Goal: Information Seeking & Learning: Learn about a topic

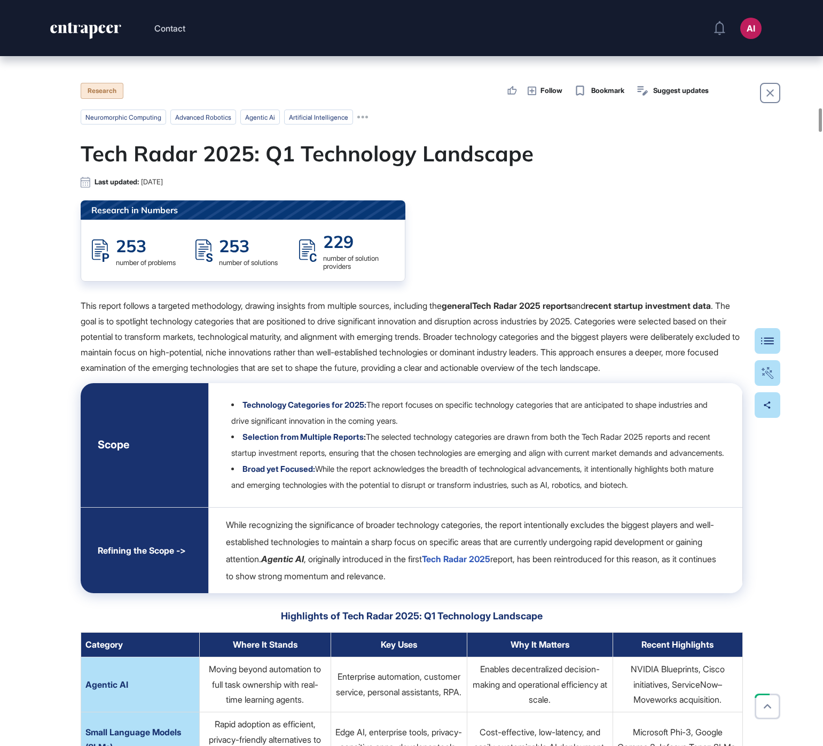
scroll to position [3375, 0]
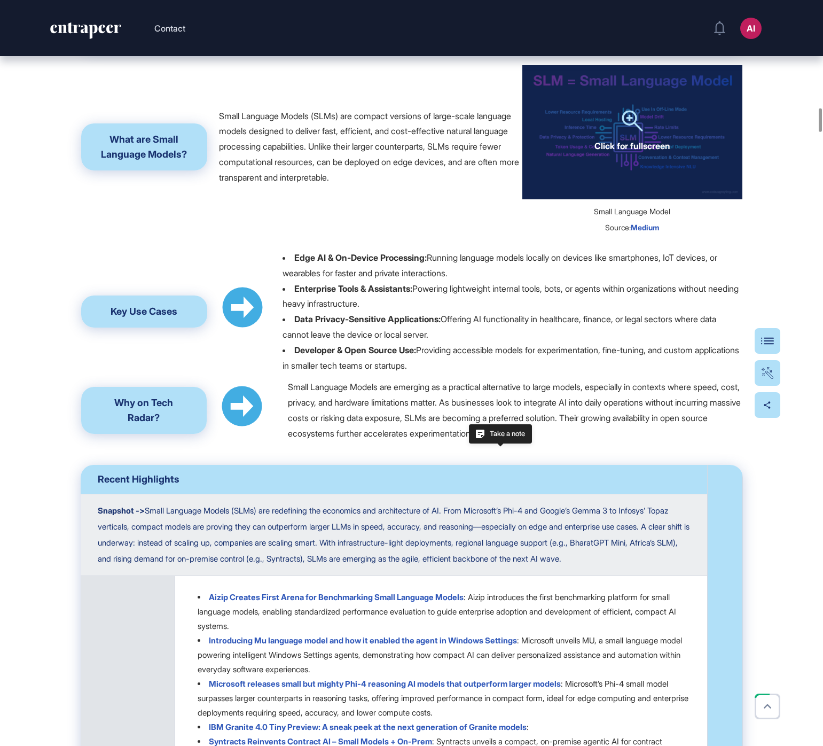
click at [606, 199] on div "Click for fullscreen" at bounding box center [632, 132] width 220 height 134
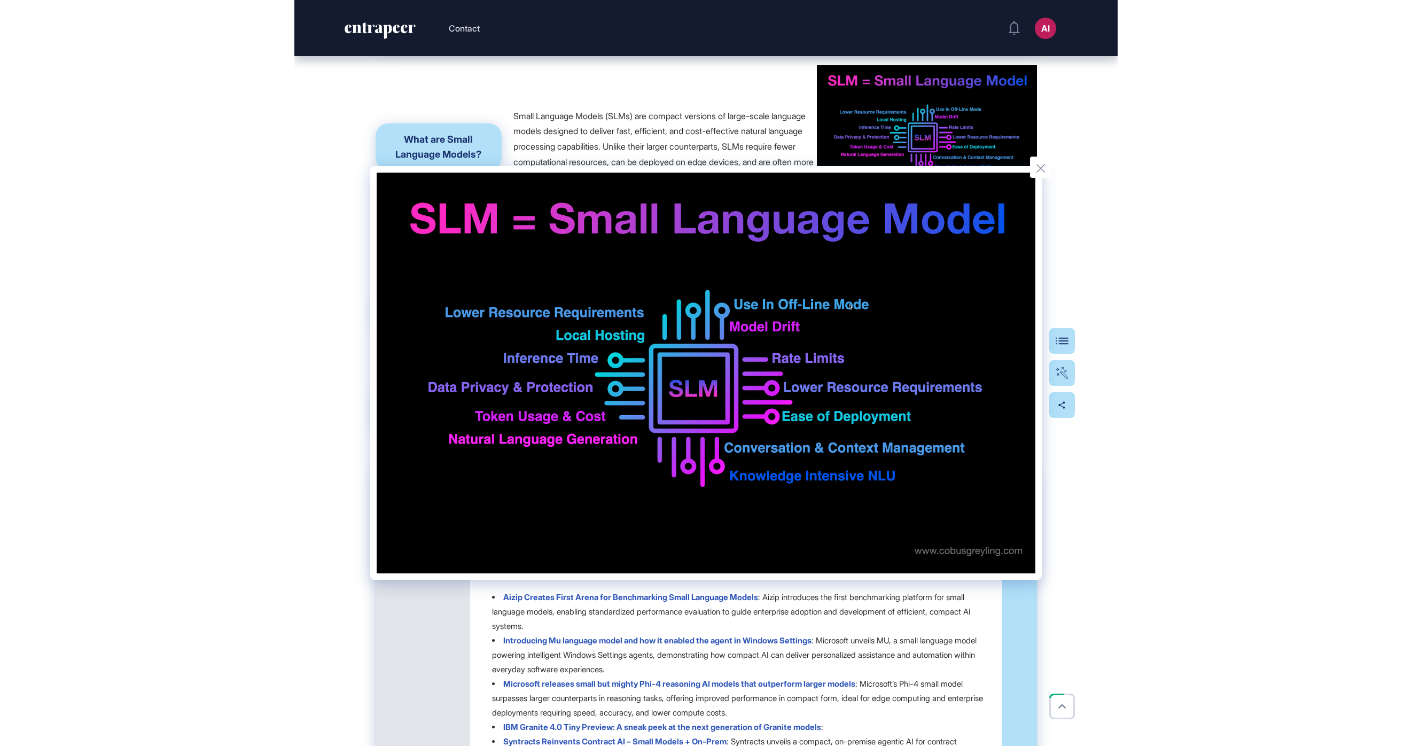
scroll to position [746, 1412]
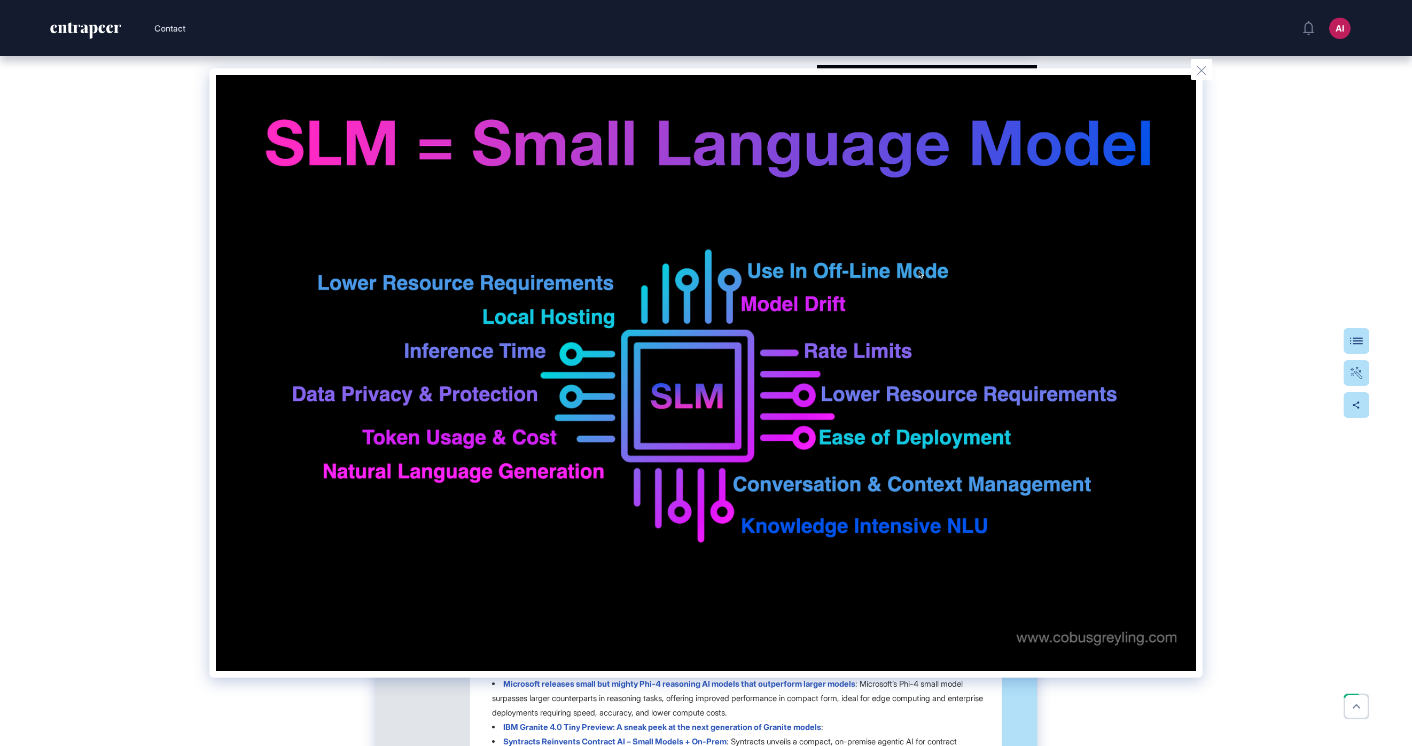
click at [123, 408] on div at bounding box center [706, 373] width 1412 height 746
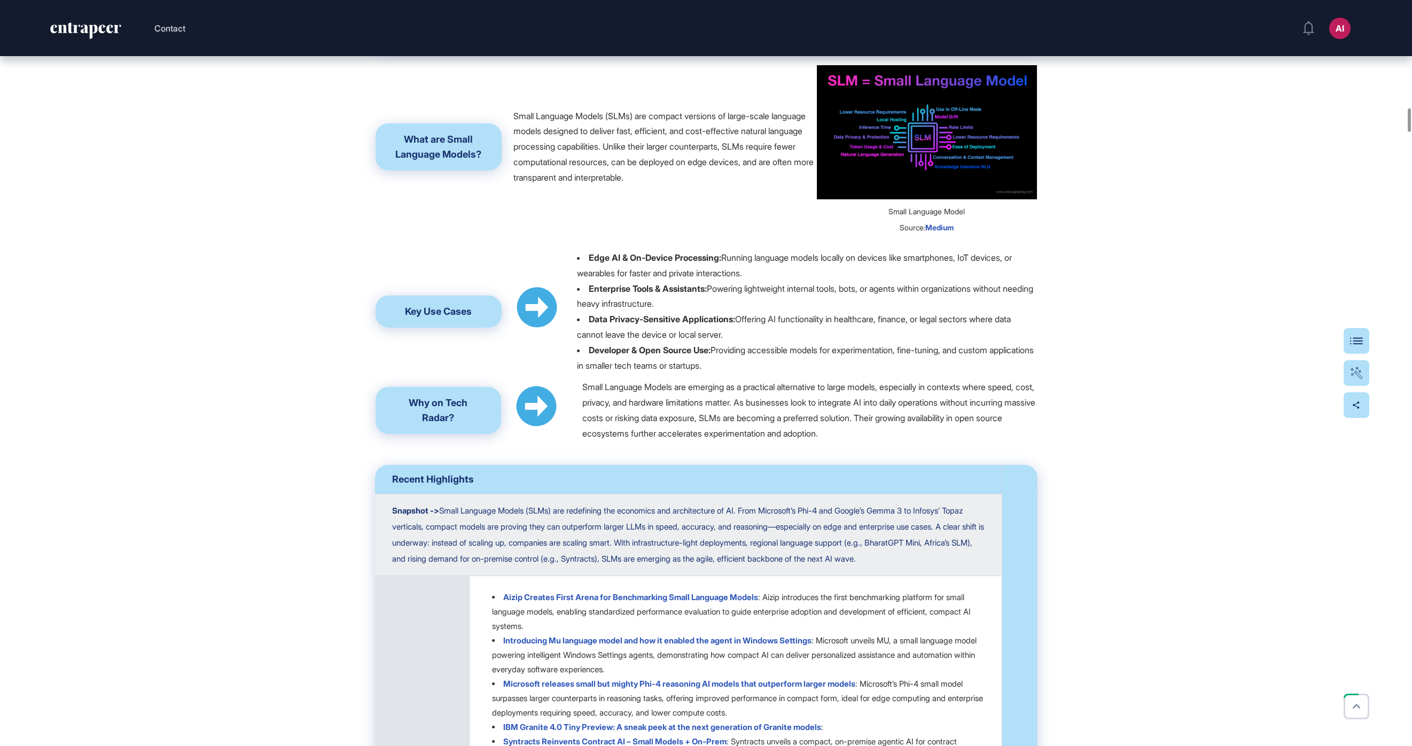
click at [823, 232] on span "Medium" at bounding box center [939, 227] width 28 height 9
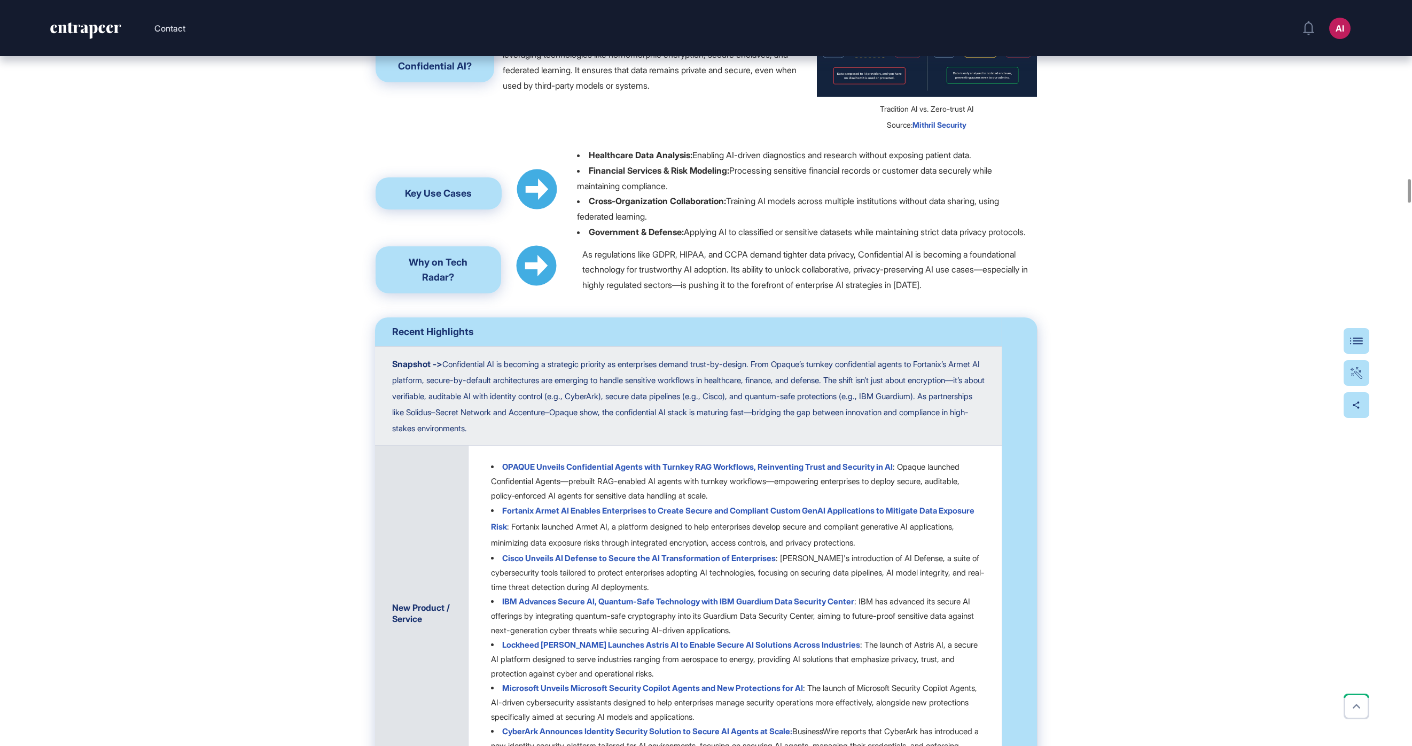
scroll to position [5607, 0]
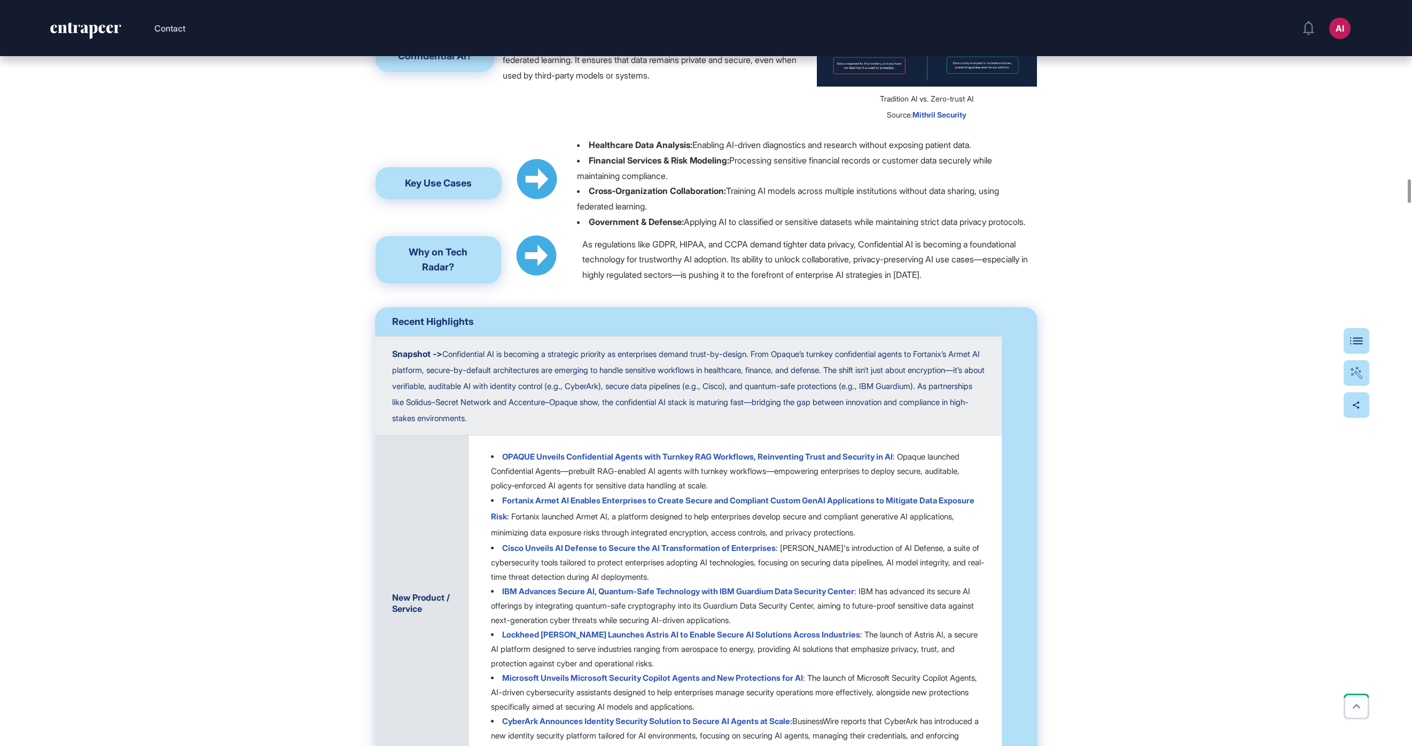
click at [580, 83] on p "Confidential AI refers to artificial intelligence systems designed to protect s…" at bounding box center [659, 44] width 313 height 77
copy p "Confidential AI refers to artificial intelligence systems designed to protect s…"
drag, startPoint x: 1000, startPoint y: 337, endPoint x: 590, endPoint y: 338, distance: 410.7
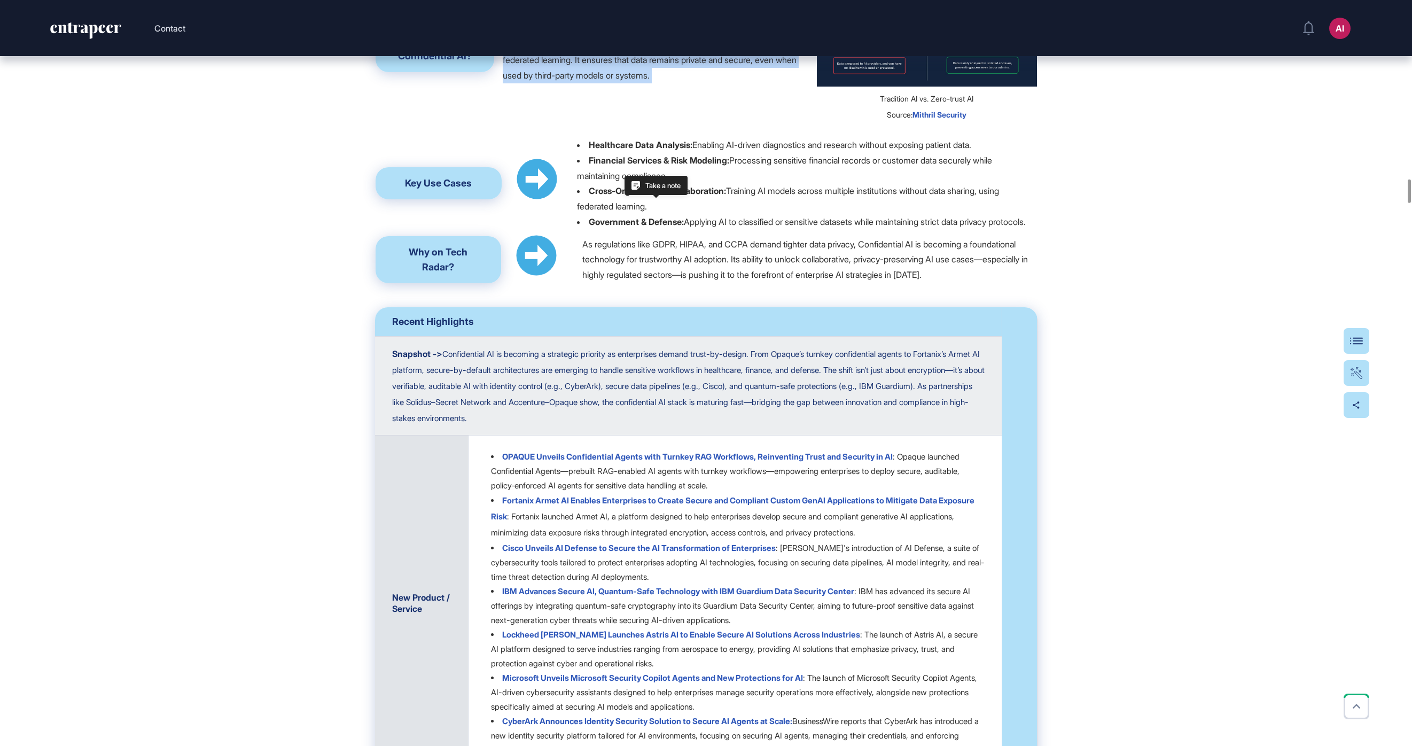
click at [590, 153] on li "Healthcare Data Analysis: Enabling AI-driven diagnostics and research without e…" at bounding box center [806, 144] width 459 height 15
copy p "Healthcare Data Analysis: Enabling AI-driven diagnostics and research without e…"
drag, startPoint x: 680, startPoint y: 366, endPoint x: 589, endPoint y: 351, distance: 92.5
click at [589, 184] on li "Financial Services & Risk Modeling: Processing sensitive financial records or c…" at bounding box center [806, 168] width 459 height 31
copy p "Financial Services & Risk Modeling: Processing sensitive financial records or c…"
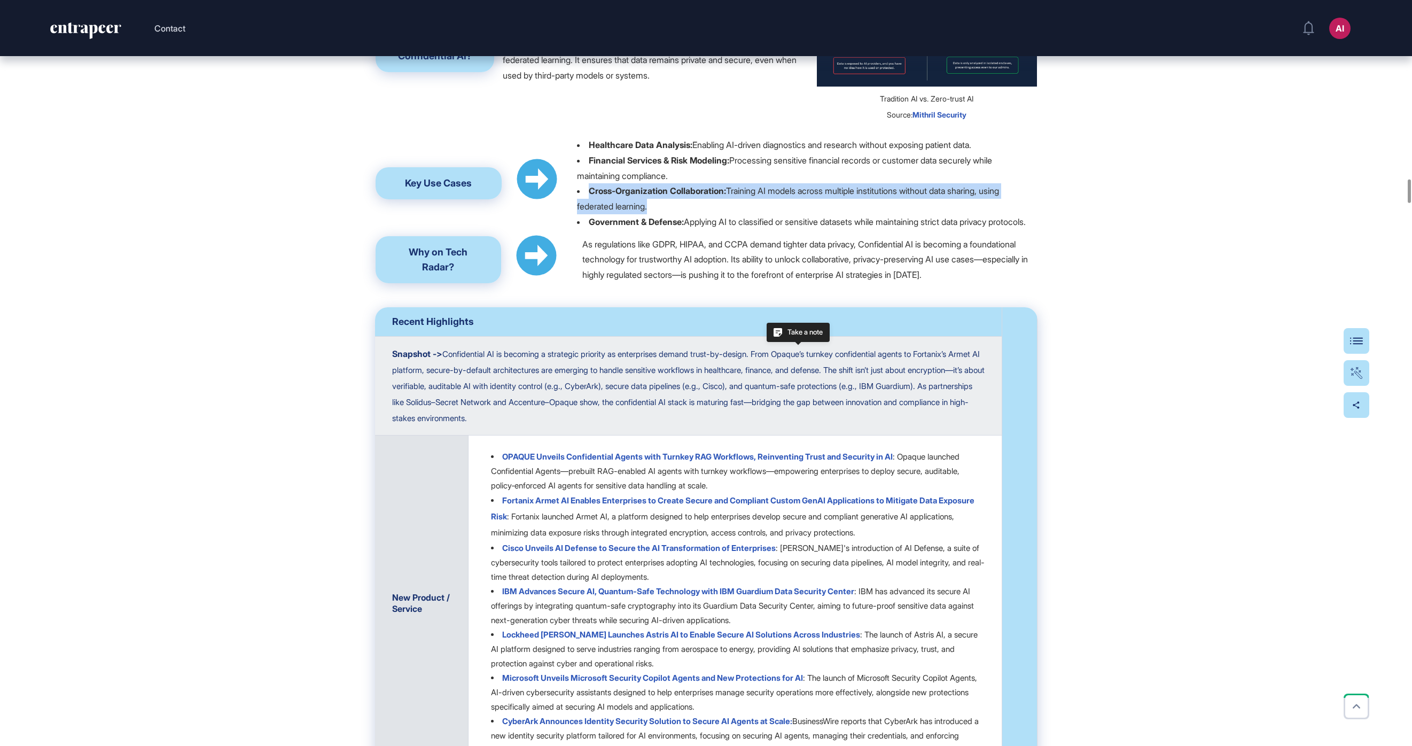
drag, startPoint x: 667, startPoint y: 396, endPoint x: 591, endPoint y: 384, distance: 76.3
click at [591, 214] on li "Cross-Organization Collaboration: Training AI models across multiple institutio…" at bounding box center [806, 198] width 459 height 31
copy p "Cross-Organization Collaboration: Training AI models across multiple institutio…"
drag, startPoint x: 631, startPoint y: 428, endPoint x: 589, endPoint y: 416, distance: 44.1
click at [589, 230] on li "Government & Defense: Applying AI to classified or sensitive datasets while mai…" at bounding box center [806, 221] width 459 height 15
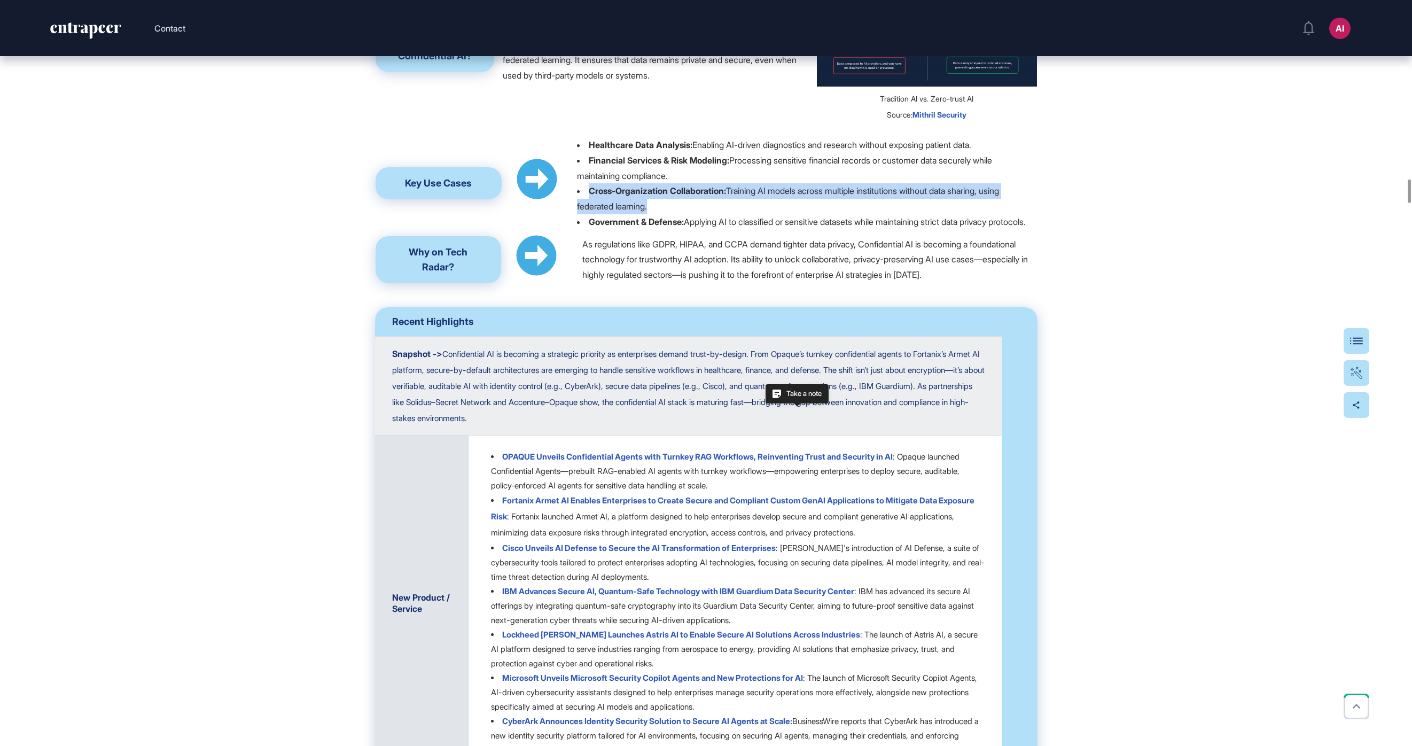
copy p "Government & Defense: Applying AI to classified or sensitive datasets while mai…"
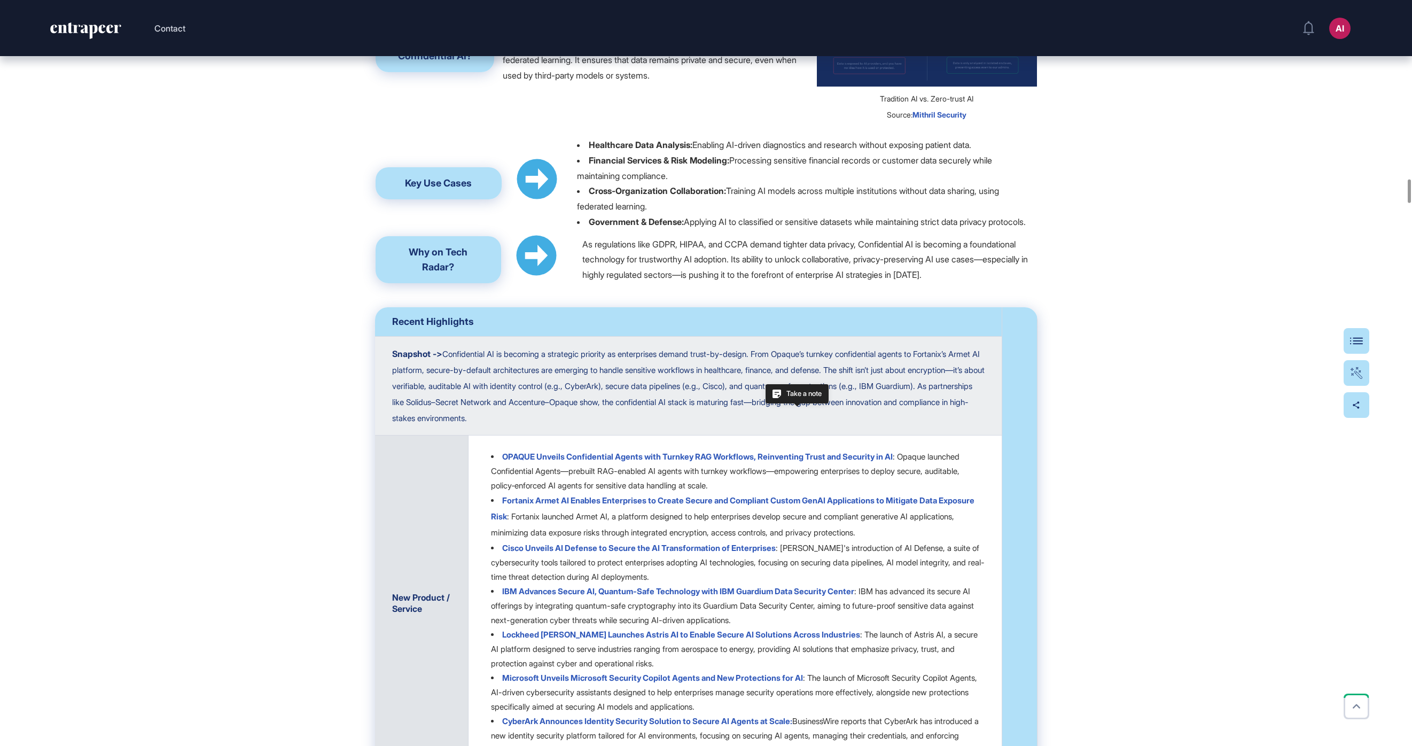
click at [823, 87] on div "Click for fullscreen" at bounding box center [927, 34] width 220 height 105
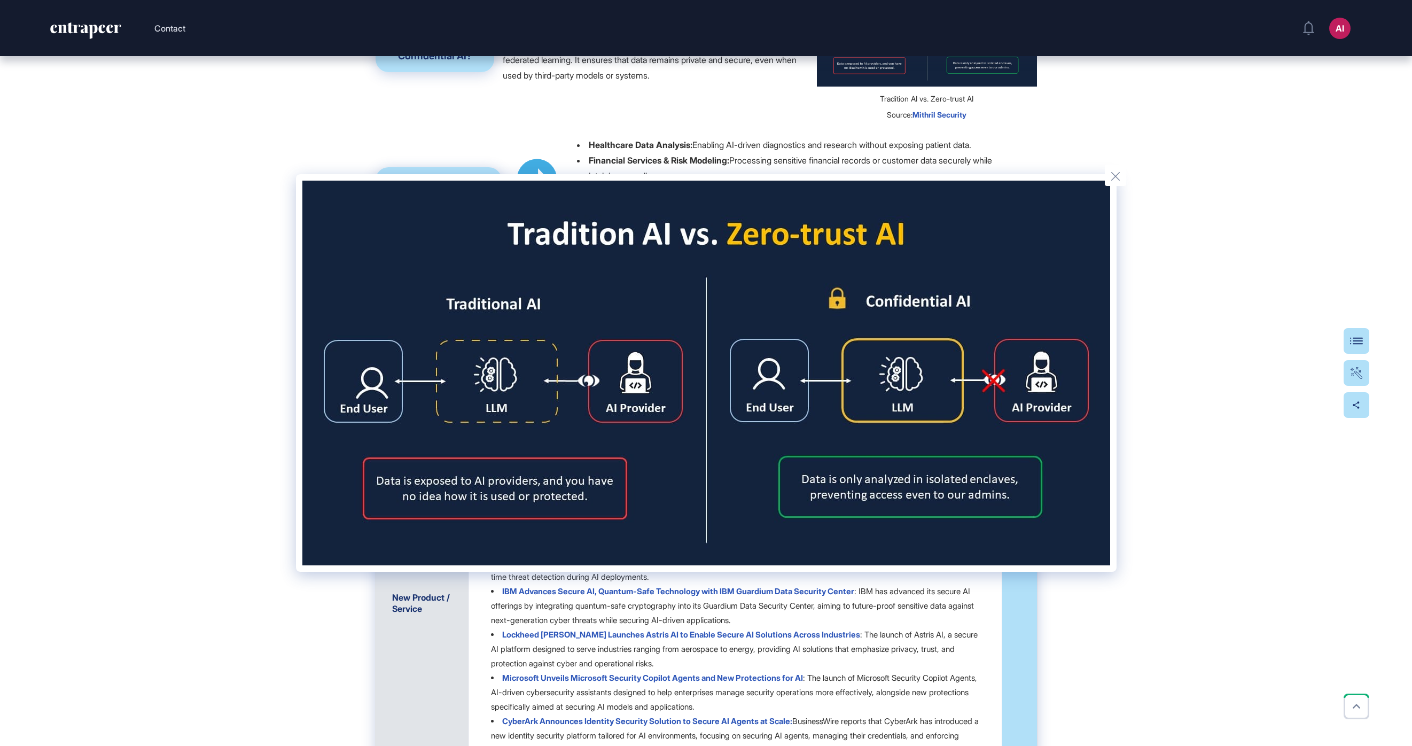
click at [823, 328] on img at bounding box center [706, 373] width 808 height 385
click at [823, 335] on div at bounding box center [706, 373] width 1412 height 746
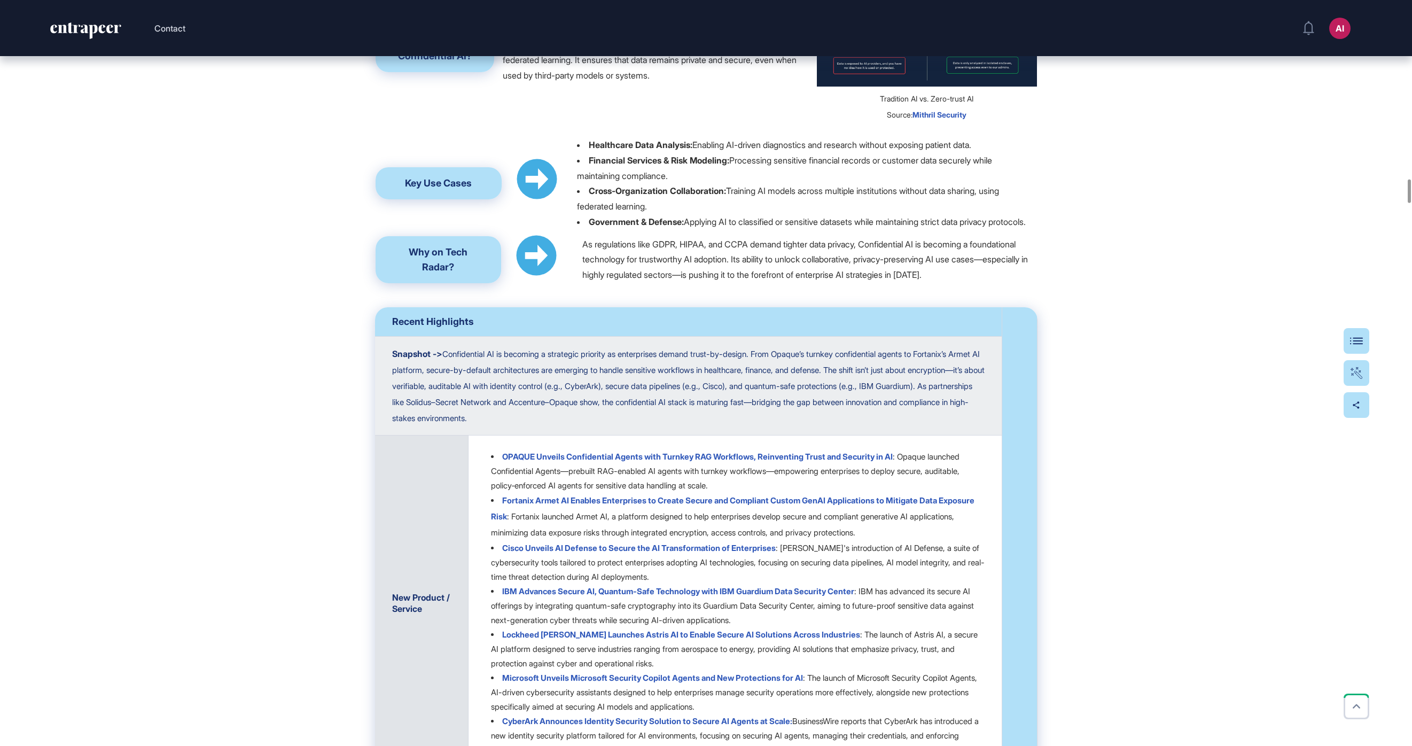
click at [823, 119] on span "Mithril Security" at bounding box center [939, 114] width 54 height 9
click at [823, 87] on div "Click for fullscreen" at bounding box center [927, 34] width 220 height 105
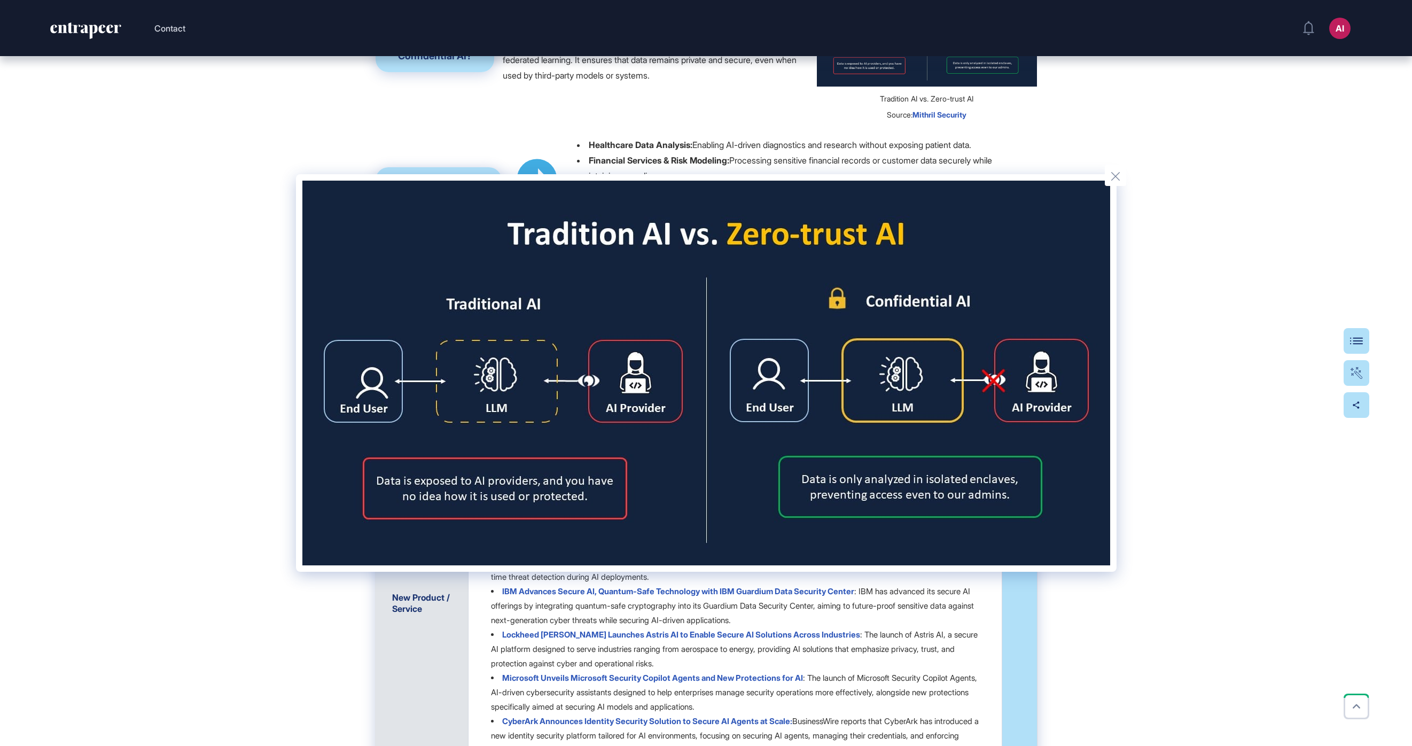
click at [183, 405] on div at bounding box center [706, 373] width 1412 height 746
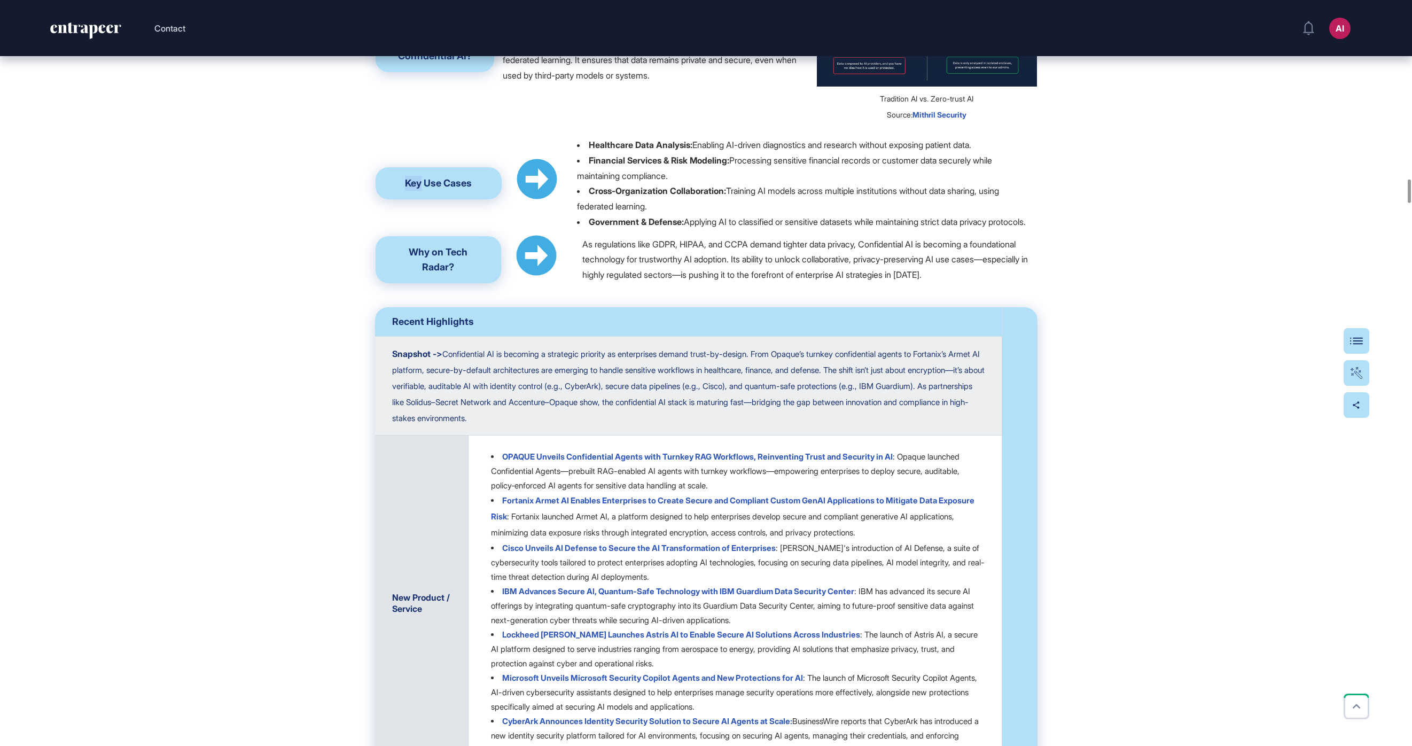
click at [823, 119] on span "Mithril Security" at bounding box center [939, 114] width 54 height 9
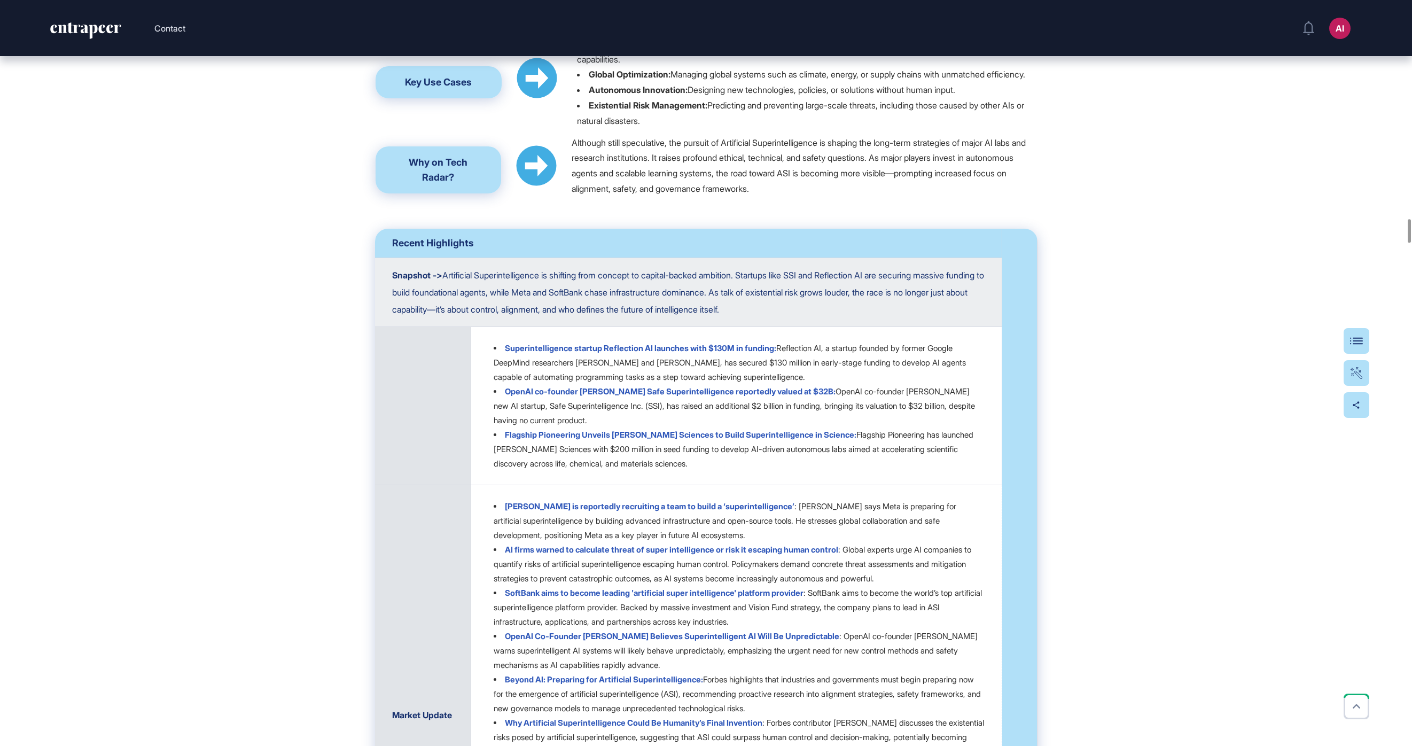
scroll to position [6779, 0]
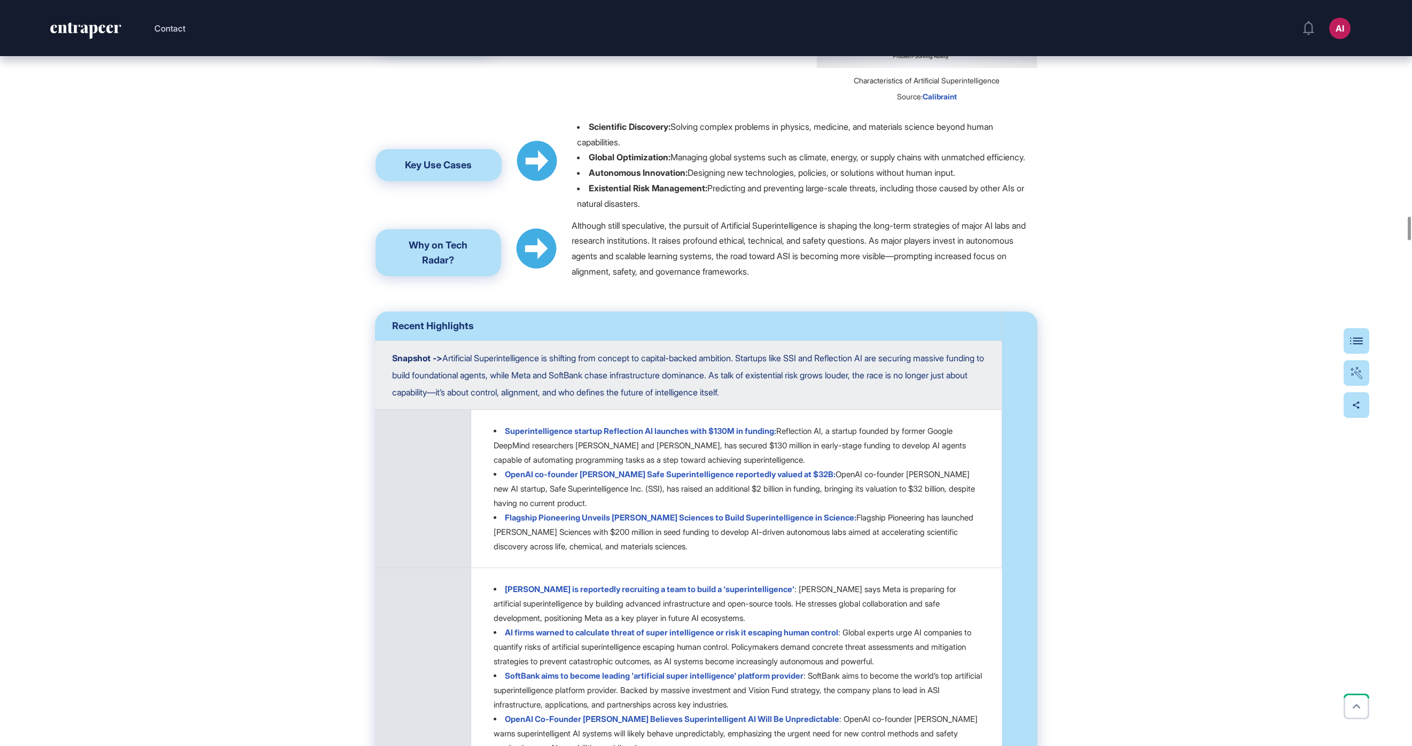
click at [646, 56] on p "Artificial Superintelligence (ASI) refers to a hypothetical AI system that surp…" at bounding box center [659, 17] width 313 height 77
copy p "Artificial Superintelligence (ASI) refers to a hypothetical AI system that surp…"
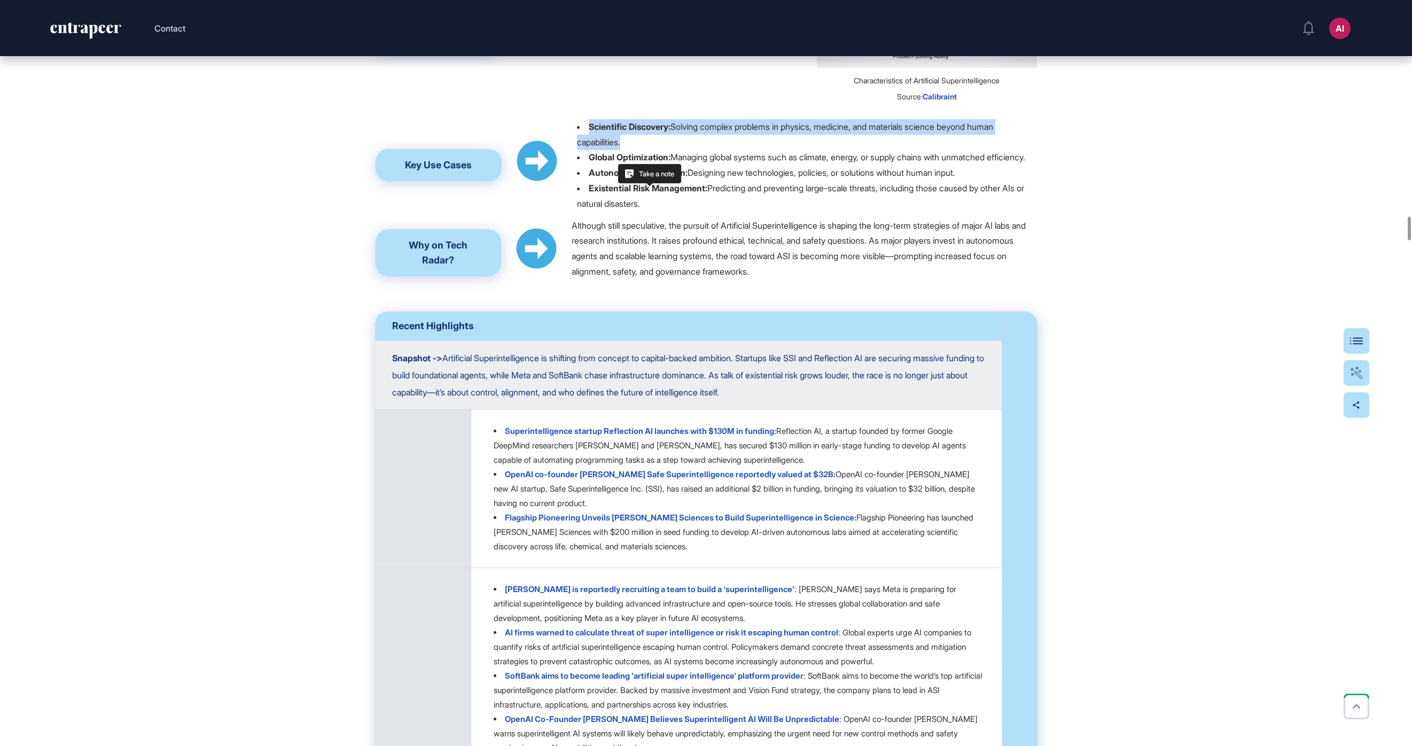
drag, startPoint x: 633, startPoint y: 346, endPoint x: 587, endPoint y: 337, distance: 46.8
click at [587, 150] on li "Scientific Discovery: Solving complex problems in physics, medicine, and materi…" at bounding box center [806, 134] width 459 height 31
copy p "Scientific Discovery: Solving complex problems in physics, medicine, and materi…"
drag, startPoint x: 624, startPoint y: 378, endPoint x: 591, endPoint y: 369, distance: 34.5
click at [591, 165] on li "Global Optimization: Managing global systems such as climate, energy, or supply…" at bounding box center [806, 157] width 459 height 15
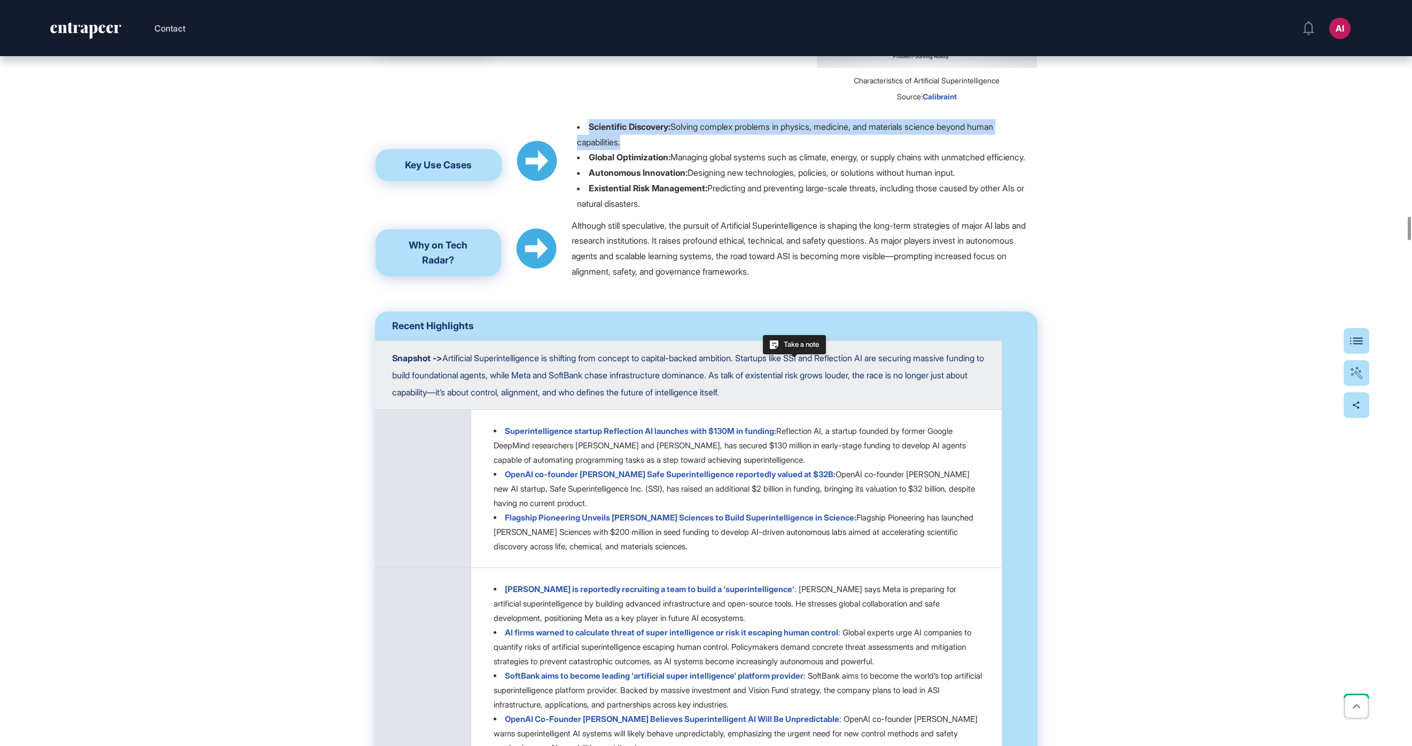
copy p "Global Optimization: Managing global systems such as climate, energy, or supply…"
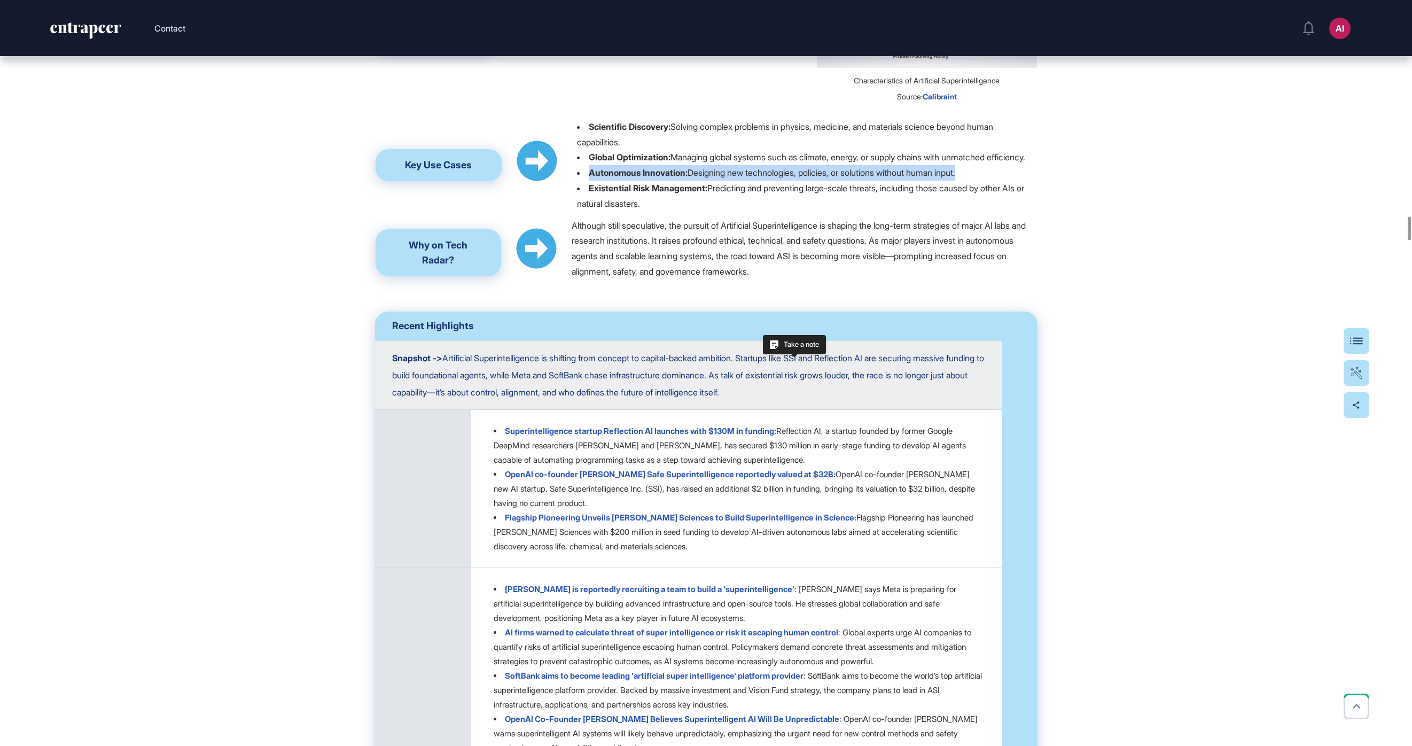
drag, startPoint x: 980, startPoint y: 395, endPoint x: 588, endPoint y: 394, distance: 391.5
click at [588, 181] on li "Autonomous Innovation: Designing new technologies, policies, or solutions witho…" at bounding box center [806, 172] width 459 height 15
copy p "Autonomous Innovation: Designing new technologies, policies, or solutions witho…"
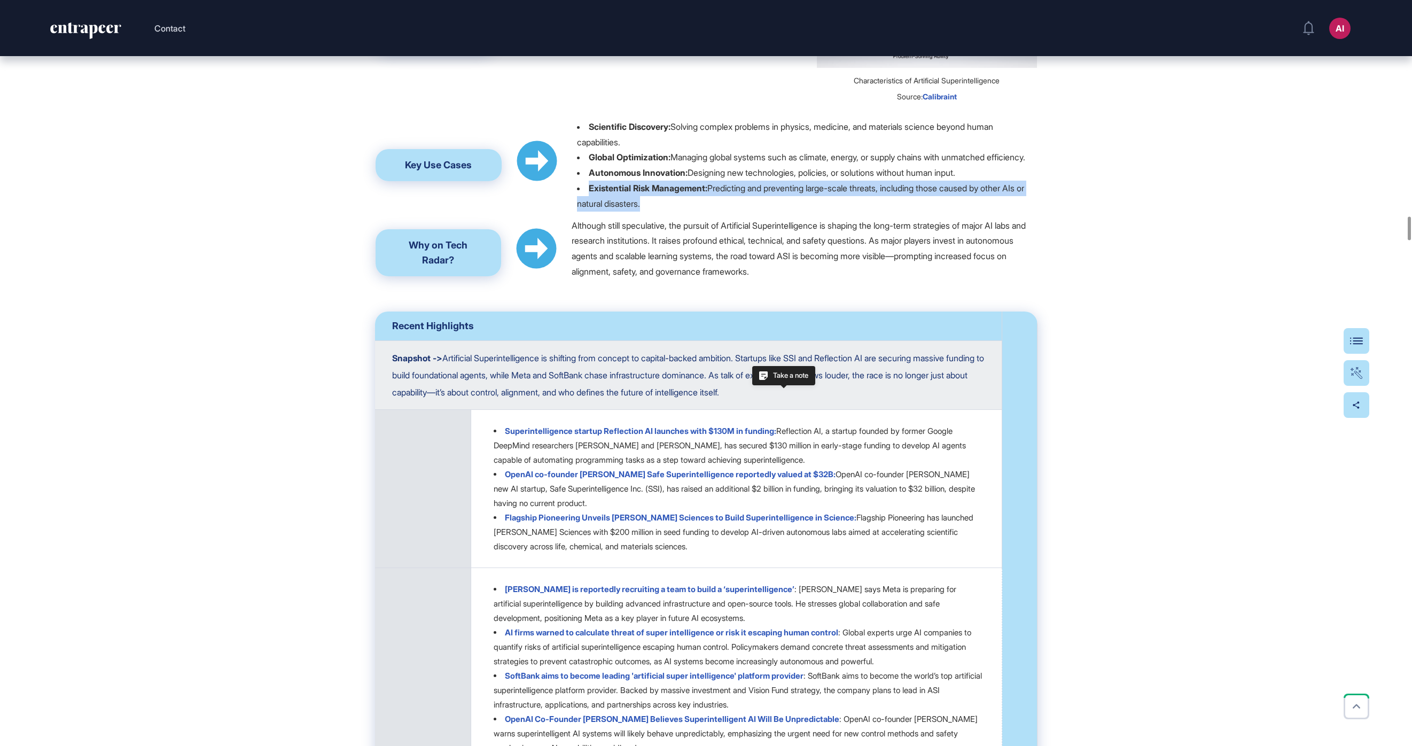
drag, startPoint x: 682, startPoint y: 426, endPoint x: 590, endPoint y: 410, distance: 93.3
click at [590, 212] on li "Existential Risk Management: Predicting and preventing large-scale threats, inc…" at bounding box center [806, 196] width 459 height 31
copy p "Existential Risk Management: Predicting and preventing large-scale threats, inc…"
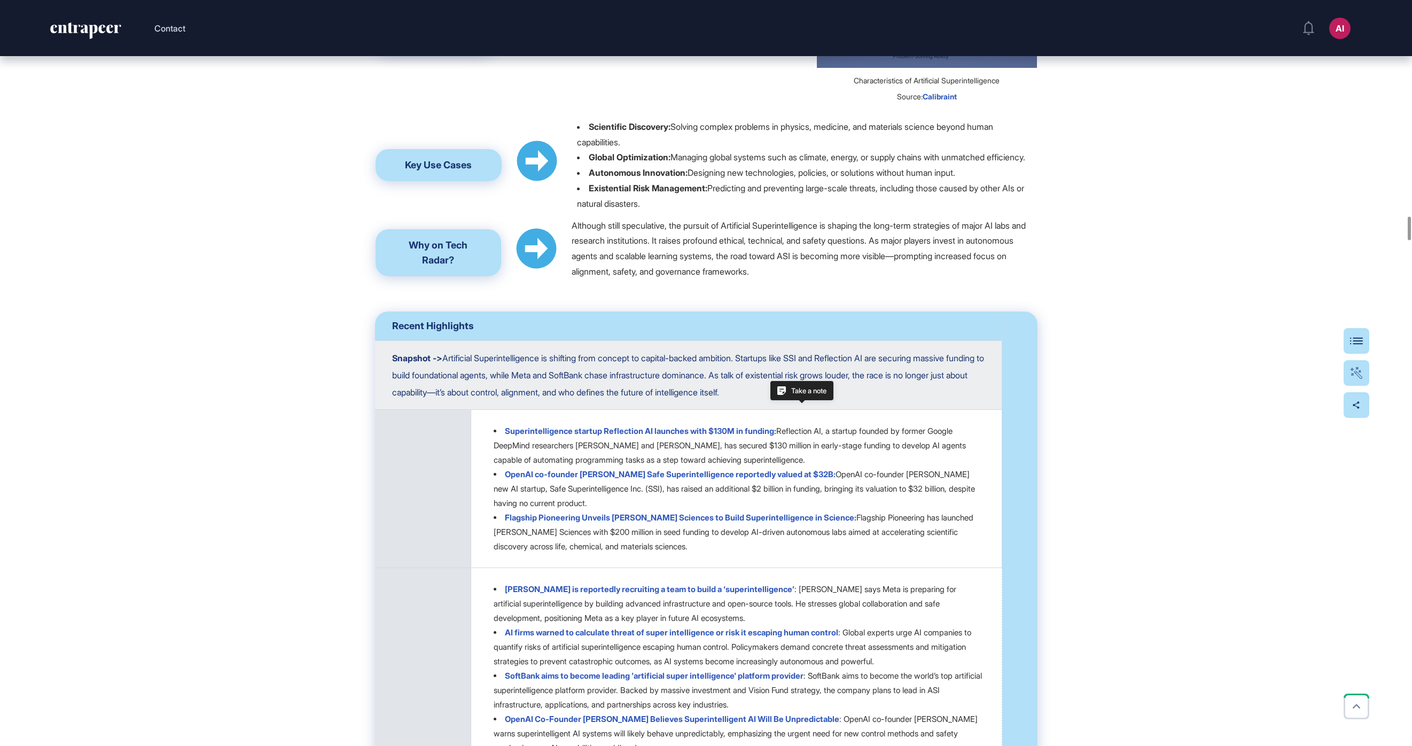
click at [823, 68] on div "Click for fullscreen" at bounding box center [927, 7] width 220 height 122
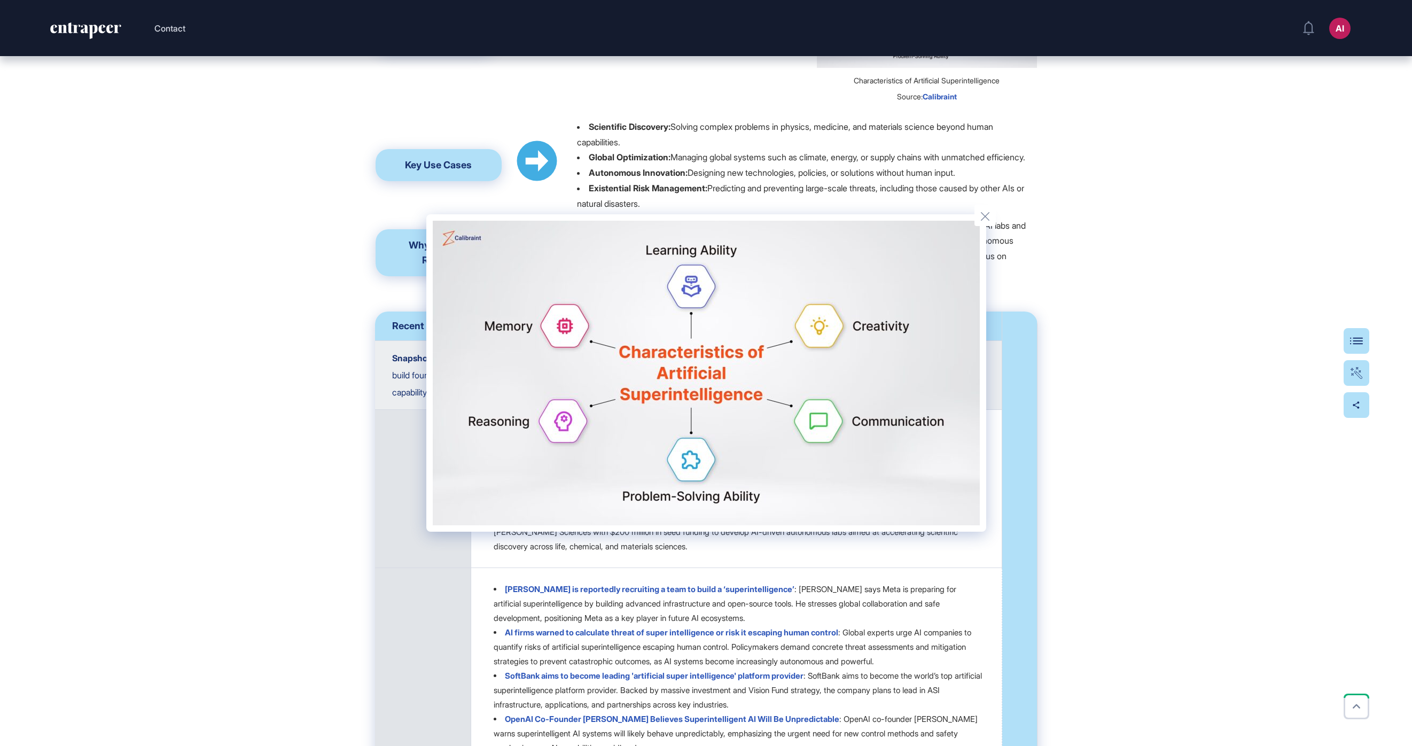
click at [823, 237] on div at bounding box center [706, 373] width 1412 height 746
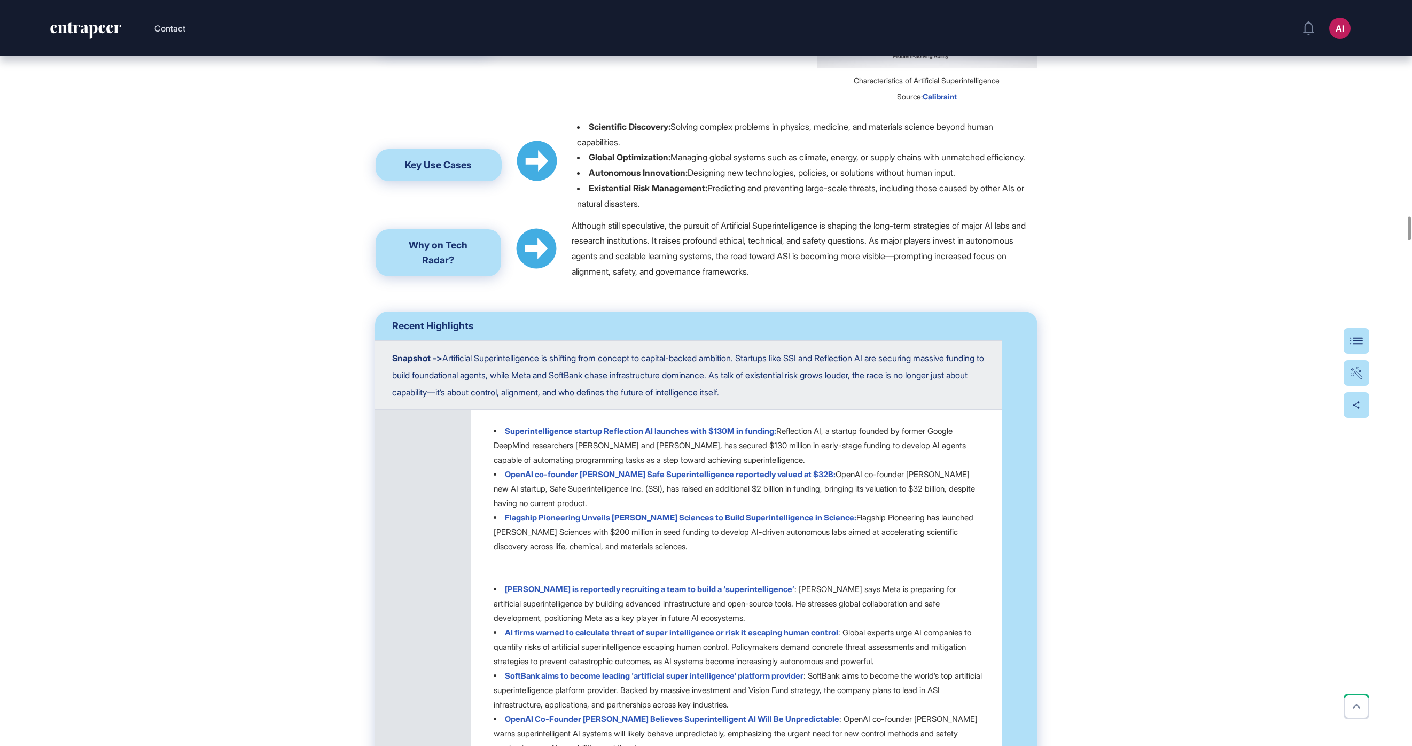
click at [823, 101] on span "Calibraint" at bounding box center [939, 96] width 34 height 9
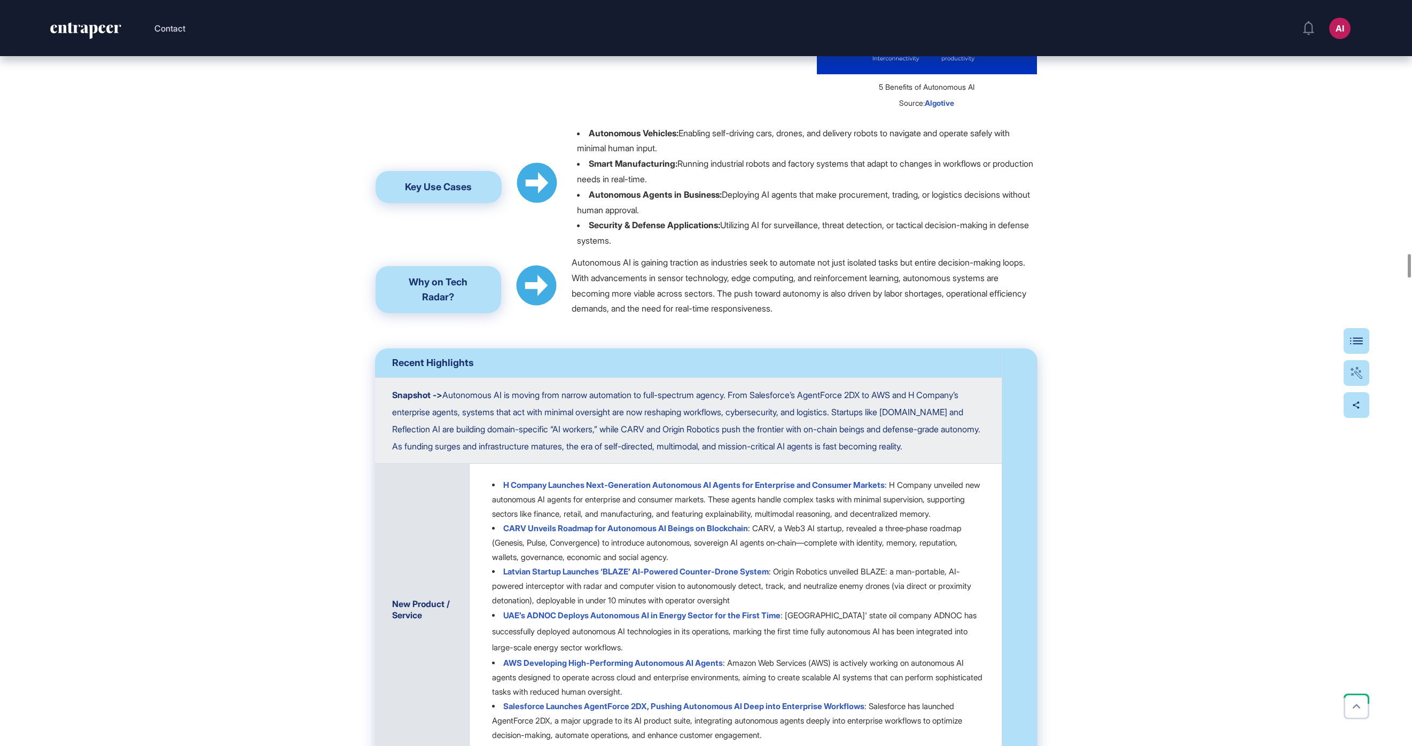
scroll to position [7958, 0]
click at [596, 41] on p "Autonomous AI refers to artificial intelligence systems that can independently …" at bounding box center [659, 10] width 313 height 61
drag, startPoint x: 688, startPoint y: 368, endPoint x: 580, endPoint y: 357, distance: 109.5
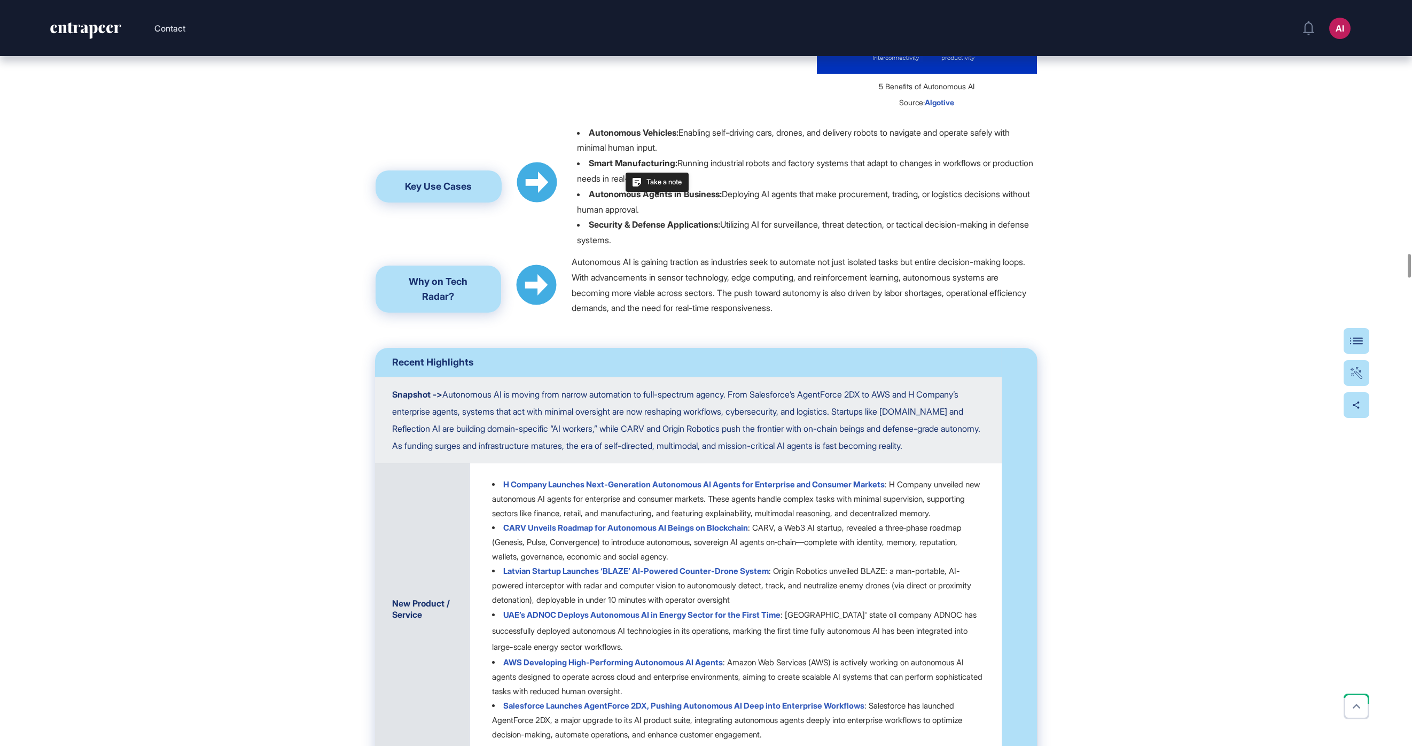
click at [580, 156] on li "Autonomous Vehicles: Enabling self-driving cars, drones, and delivery robots to…" at bounding box center [806, 140] width 459 height 31
drag, startPoint x: 701, startPoint y: 400, endPoint x: 588, endPoint y: 389, distance: 113.2
click at [588, 186] on li "Smart Manufacturing: Running industrial robots and factory systems that adapt t…" at bounding box center [806, 170] width 459 height 31
drag, startPoint x: 679, startPoint y: 431, endPoint x: 585, endPoint y: 421, distance: 93.9
click at [585, 217] on li "Autonomous Agents in Business: Deploying AI agents that make procurement, tradi…" at bounding box center [806, 201] width 459 height 31
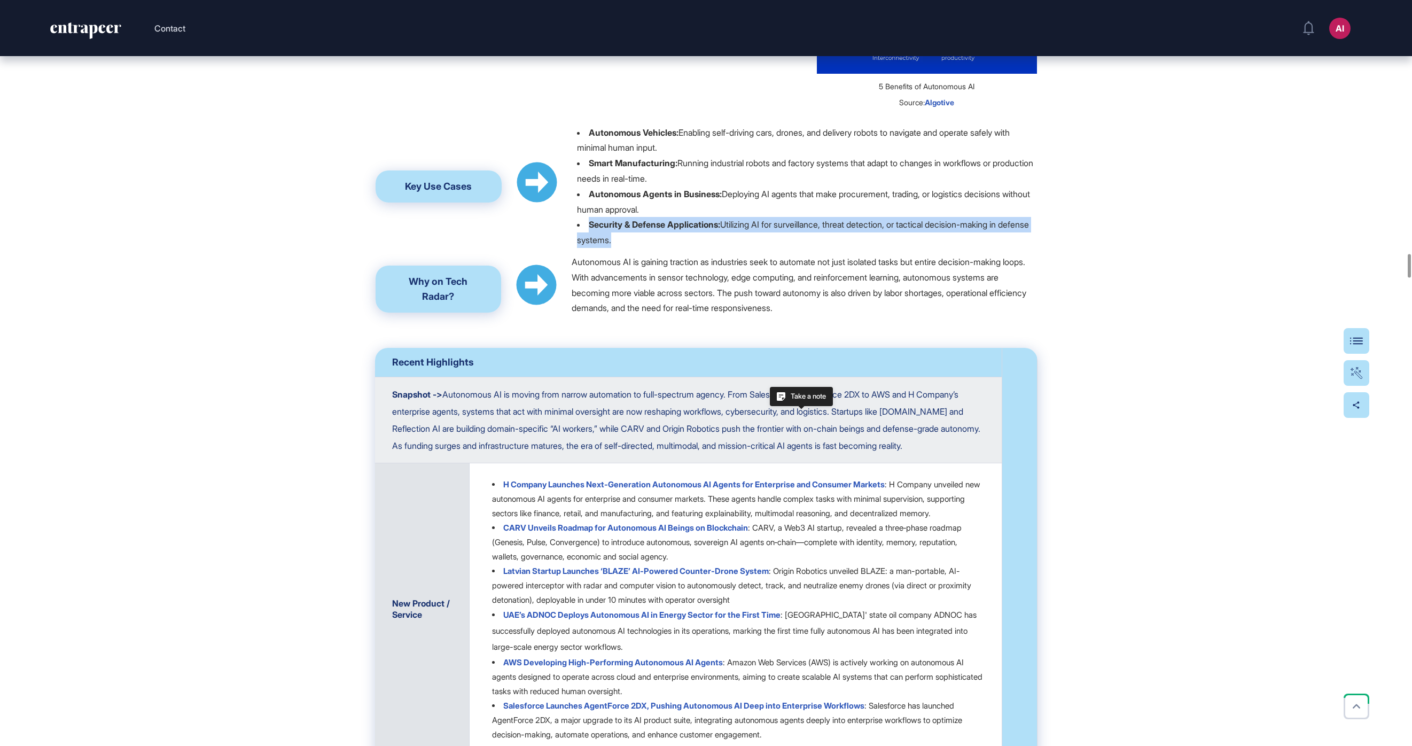
drag, startPoint x: 641, startPoint y: 463, endPoint x: 591, endPoint y: 450, distance: 52.5
click at [591, 248] on li "Security & Defense Applications: Utilizing AI for surveillance, threat detectio…" at bounding box center [806, 232] width 459 height 31
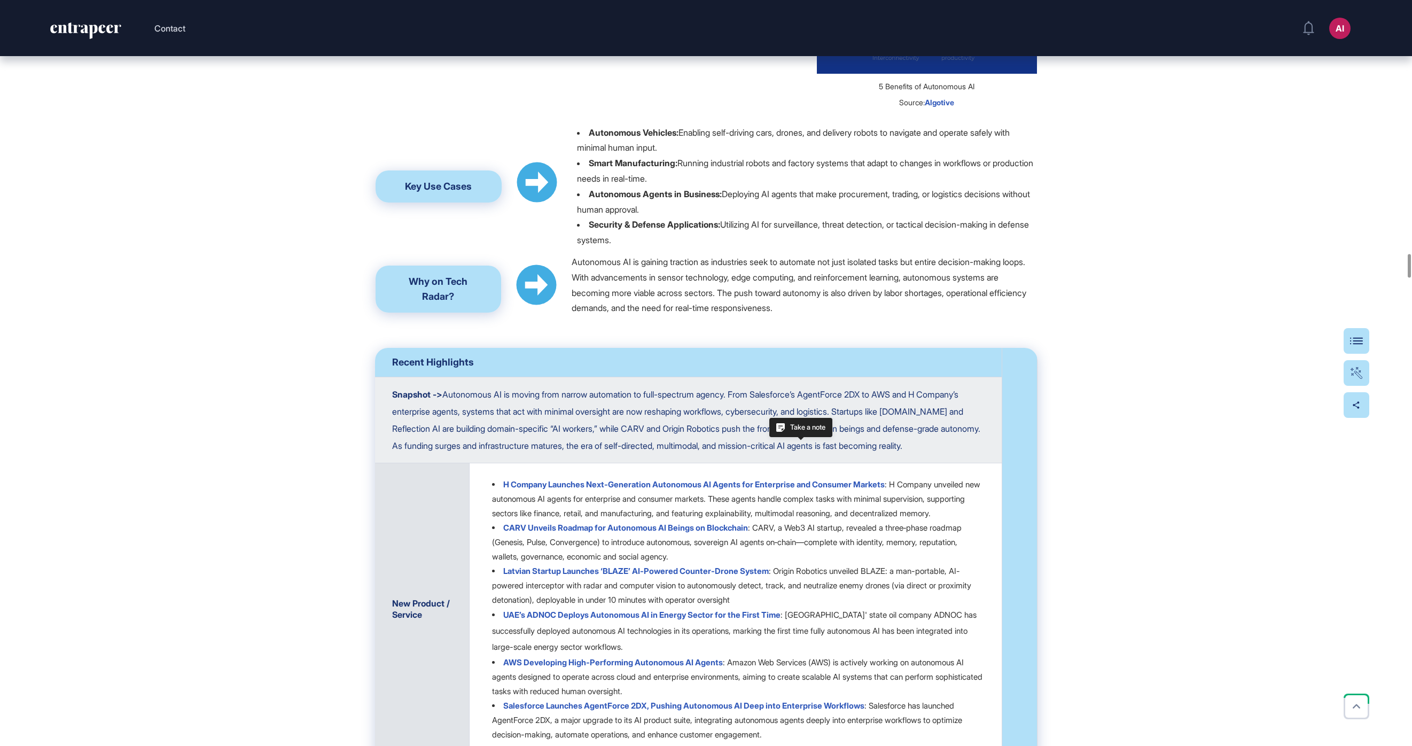
click at [823, 74] on div "Click for fullscreen" at bounding box center [927, 0] width 220 height 148
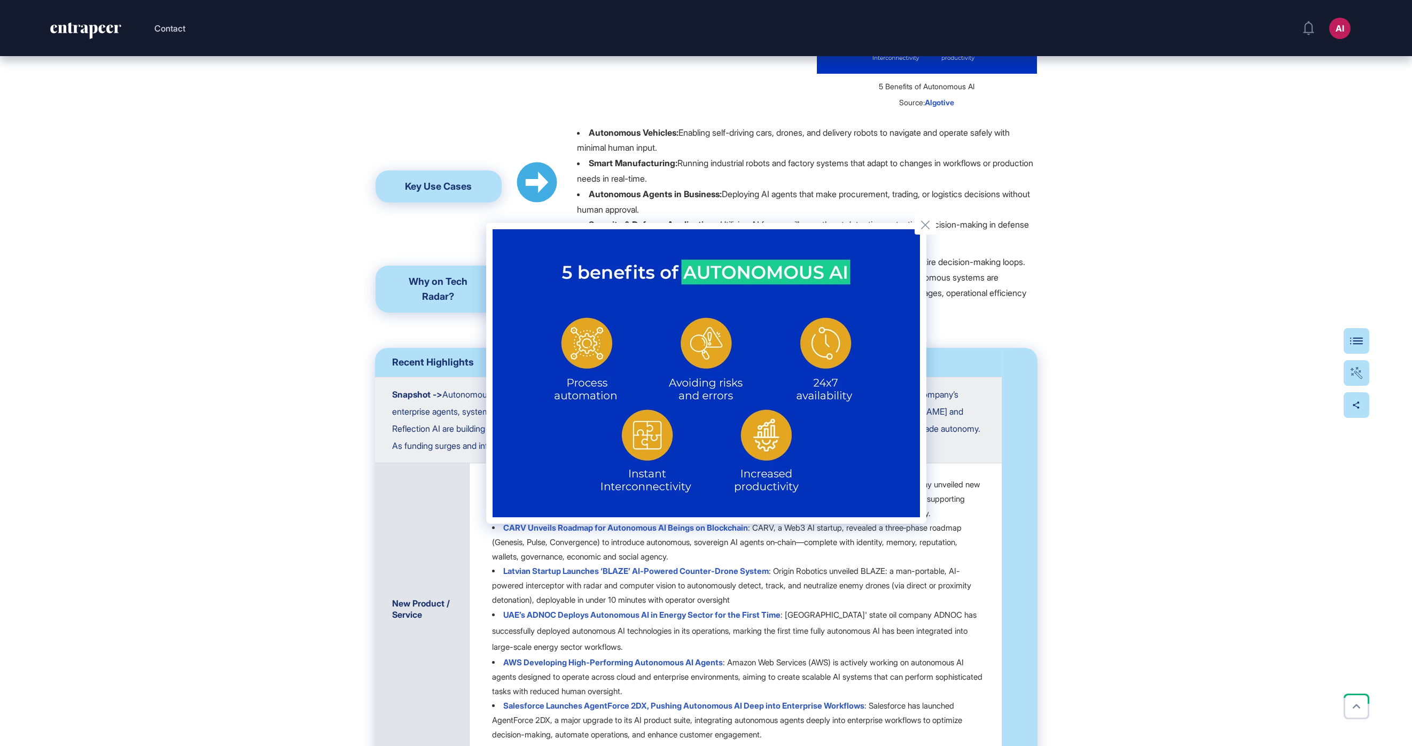
click at [823, 254] on div at bounding box center [706, 373] width 1412 height 746
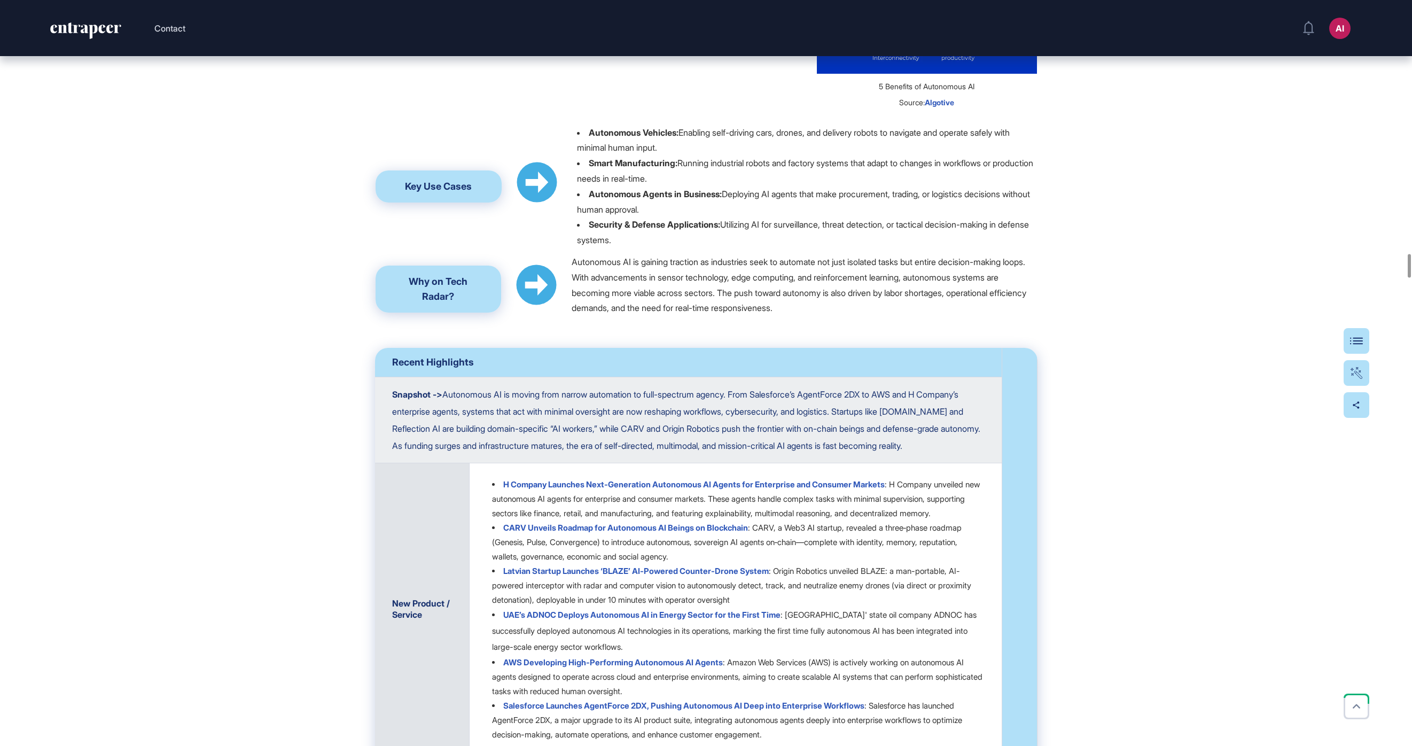
click at [823, 107] on span "Algotive" at bounding box center [939, 102] width 29 height 9
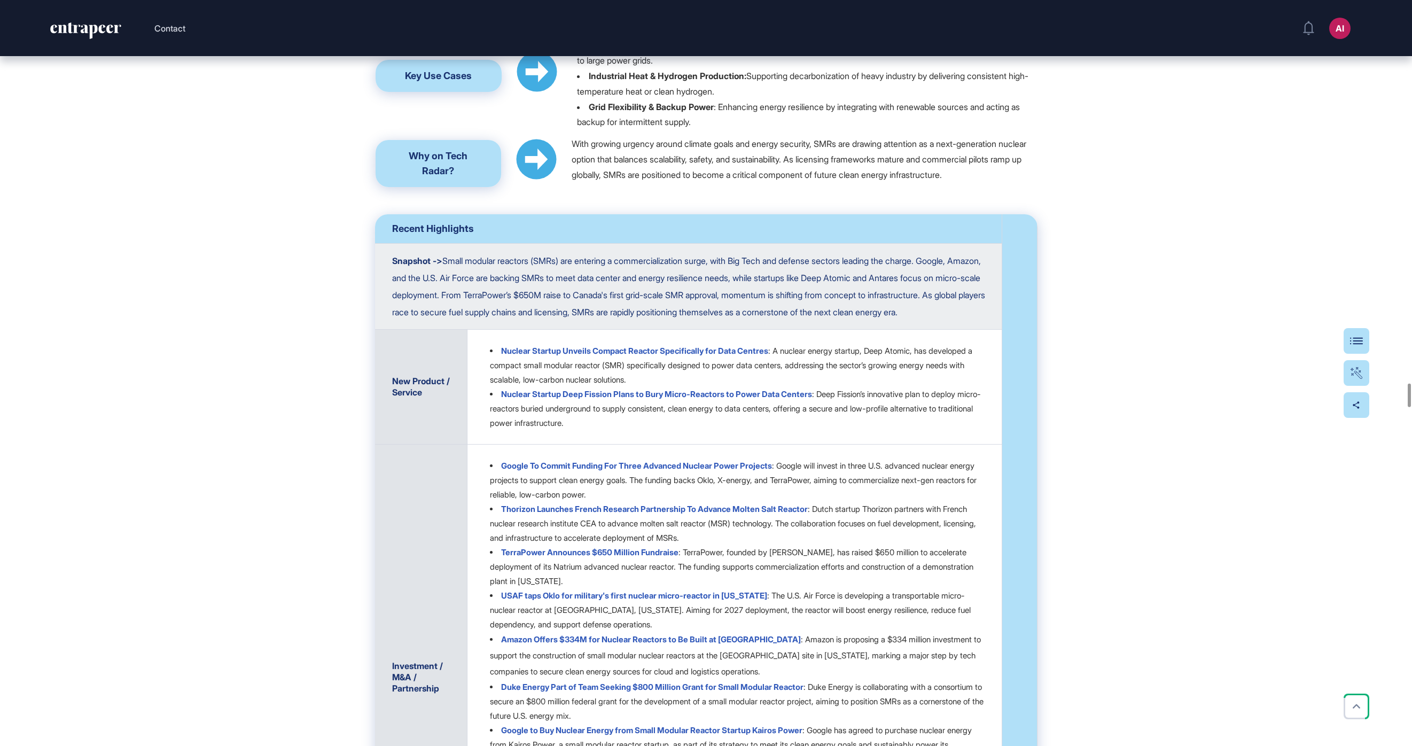
scroll to position [12040, 0]
click at [717, 37] on li "Clean Energy Generation: Providing stable, low-carbon power for regions transit…" at bounding box center [806, 29] width 459 height 15
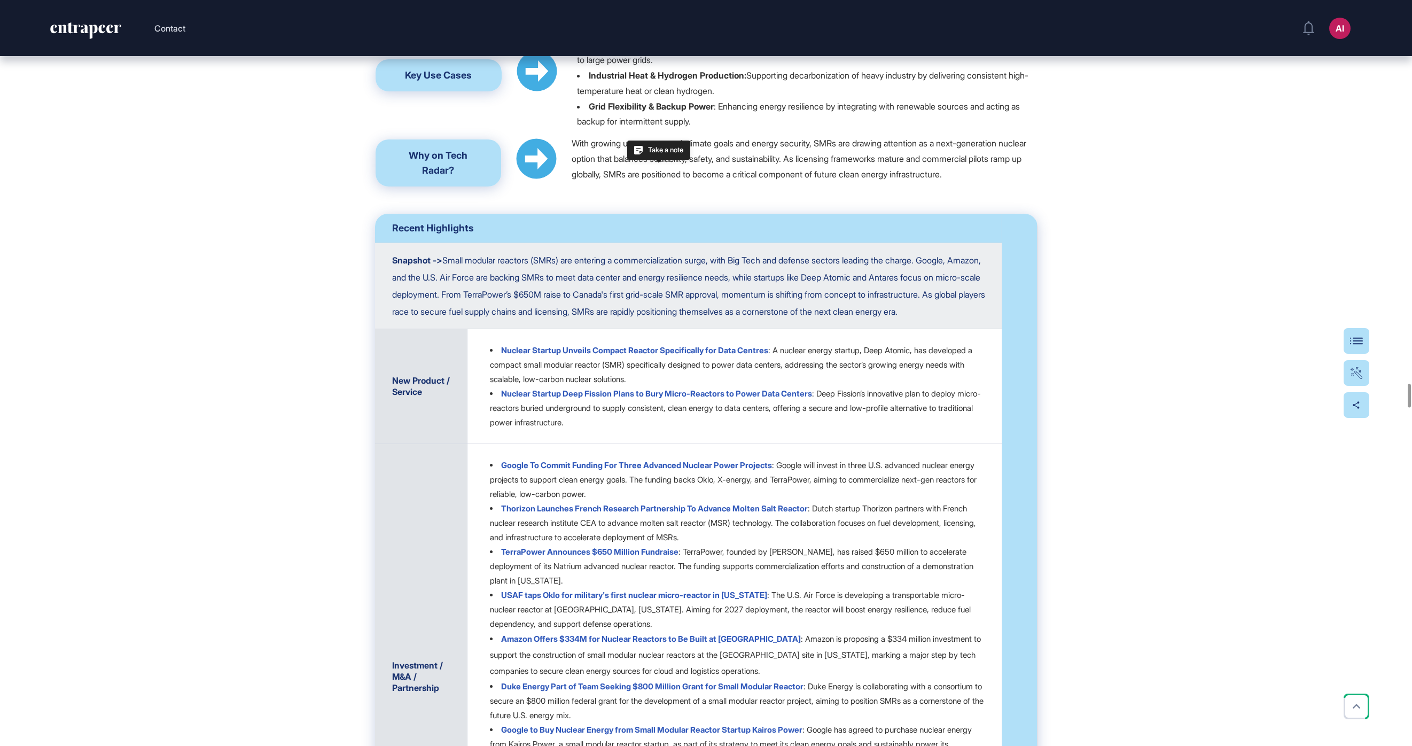
click at [717, 37] on li "Clean Energy Generation: Providing stable, low-carbon power for regions transit…" at bounding box center [806, 29] width 459 height 15
drag, startPoint x: 690, startPoint y: 345, endPoint x: 590, endPoint y: 333, distance: 100.1
click at [590, 68] on li "Remote and Off-Grid Locations: Supplying energy to isolated communities, island…" at bounding box center [806, 52] width 459 height 31
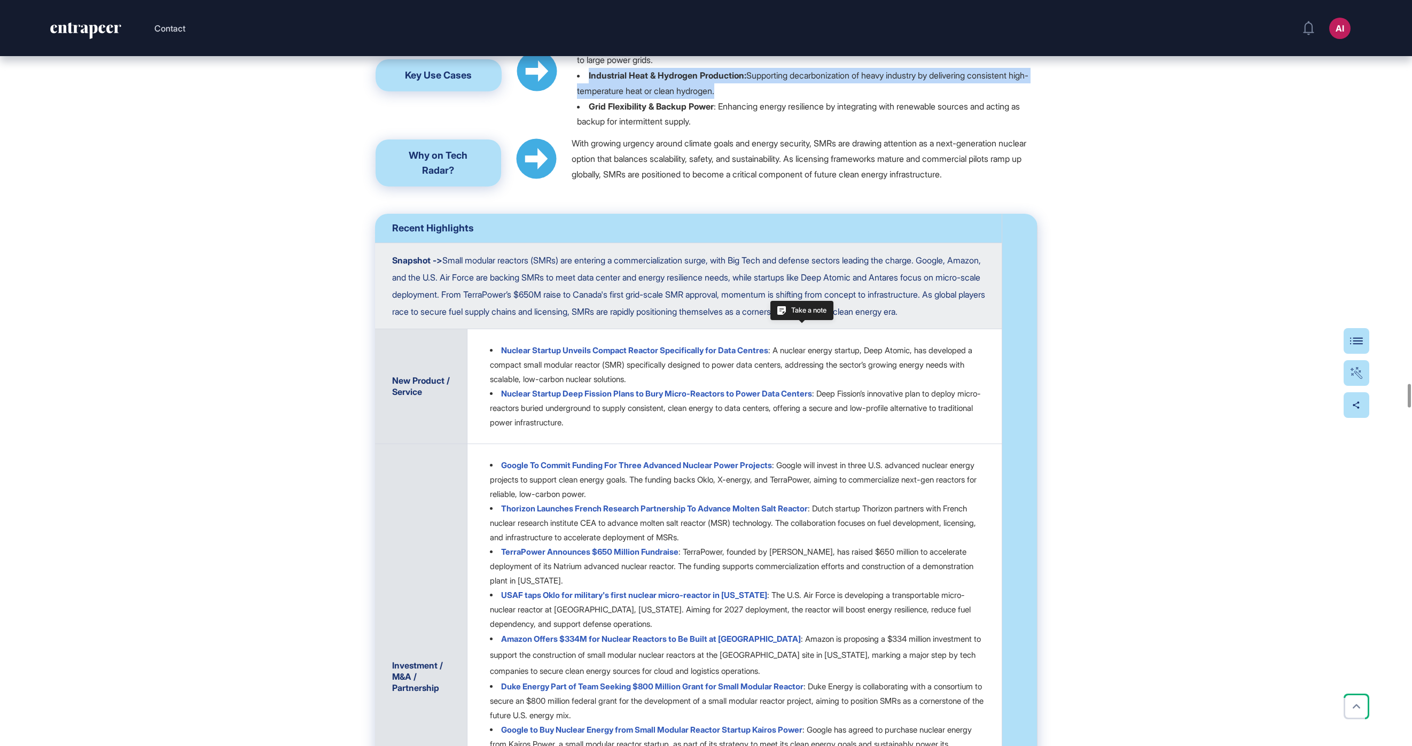
drag, startPoint x: 748, startPoint y: 374, endPoint x: 588, endPoint y: 360, distance: 160.4
click at [588, 99] on li "Industrial Heat & Hydrogen Production: Supporting decarbonization of heavy indu…" at bounding box center [806, 83] width 459 height 31
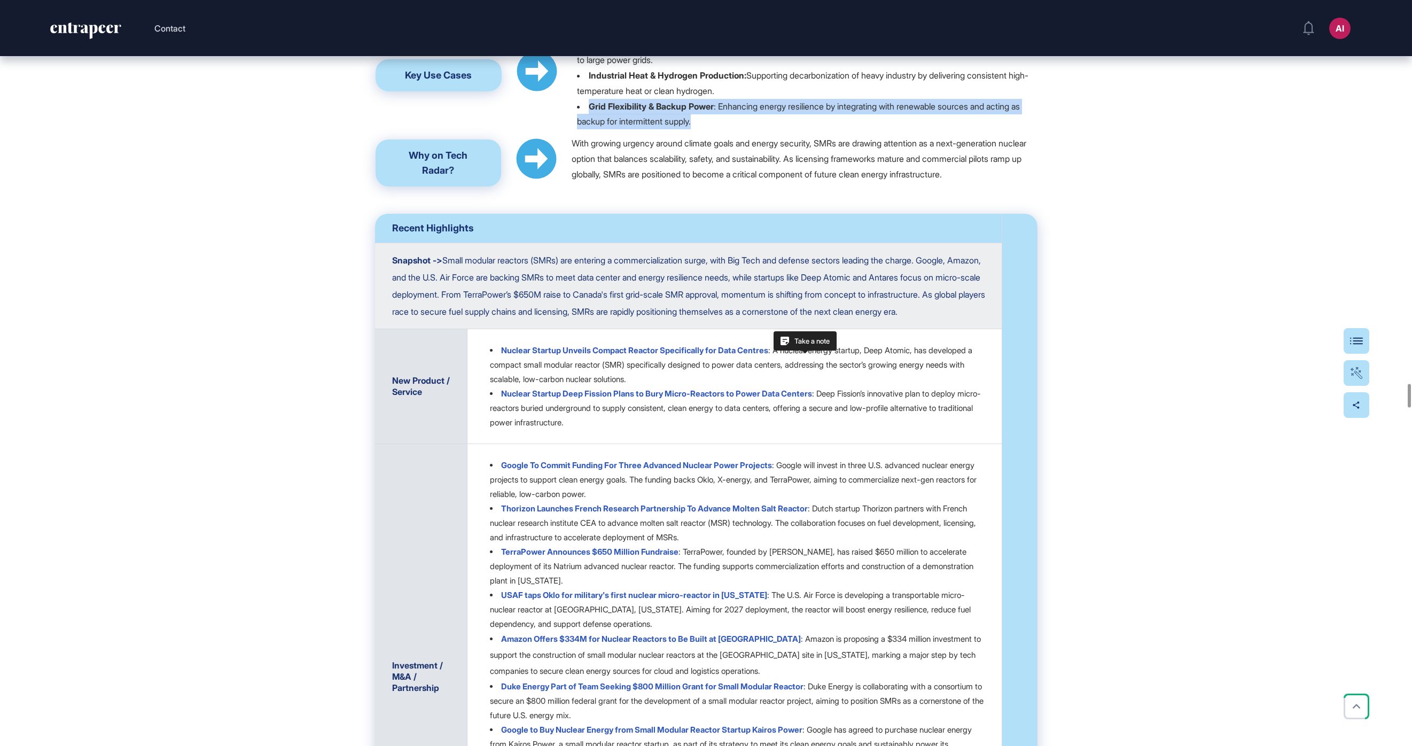
drag, startPoint x: 714, startPoint y: 408, endPoint x: 590, endPoint y: 394, distance: 125.3
click at [590, 130] on li "Grid Flexibility & Backup Power : Enhancing energy resilience by integrating wi…" at bounding box center [806, 114] width 459 height 31
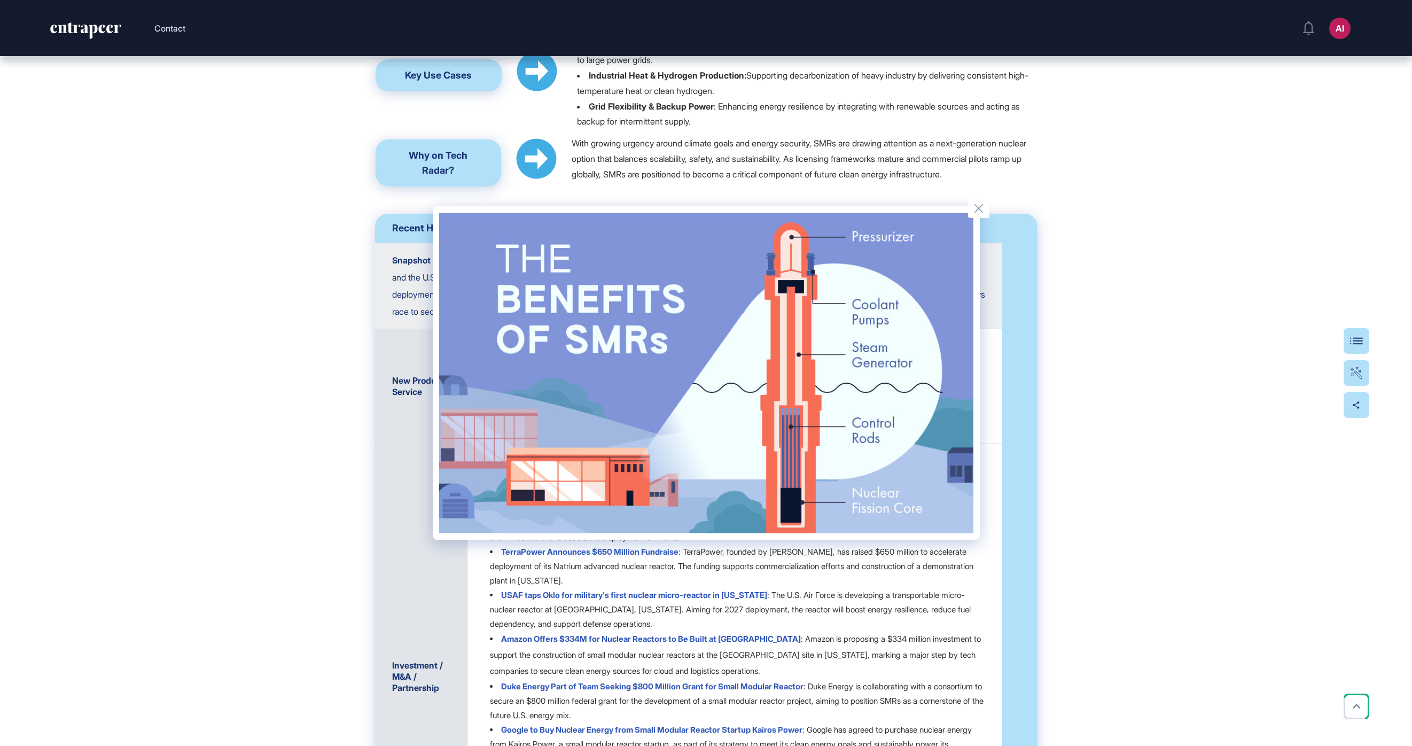
click at [823, 279] on img at bounding box center [706, 373] width 534 height 320
click at [823, 204] on div at bounding box center [706, 373] width 1412 height 746
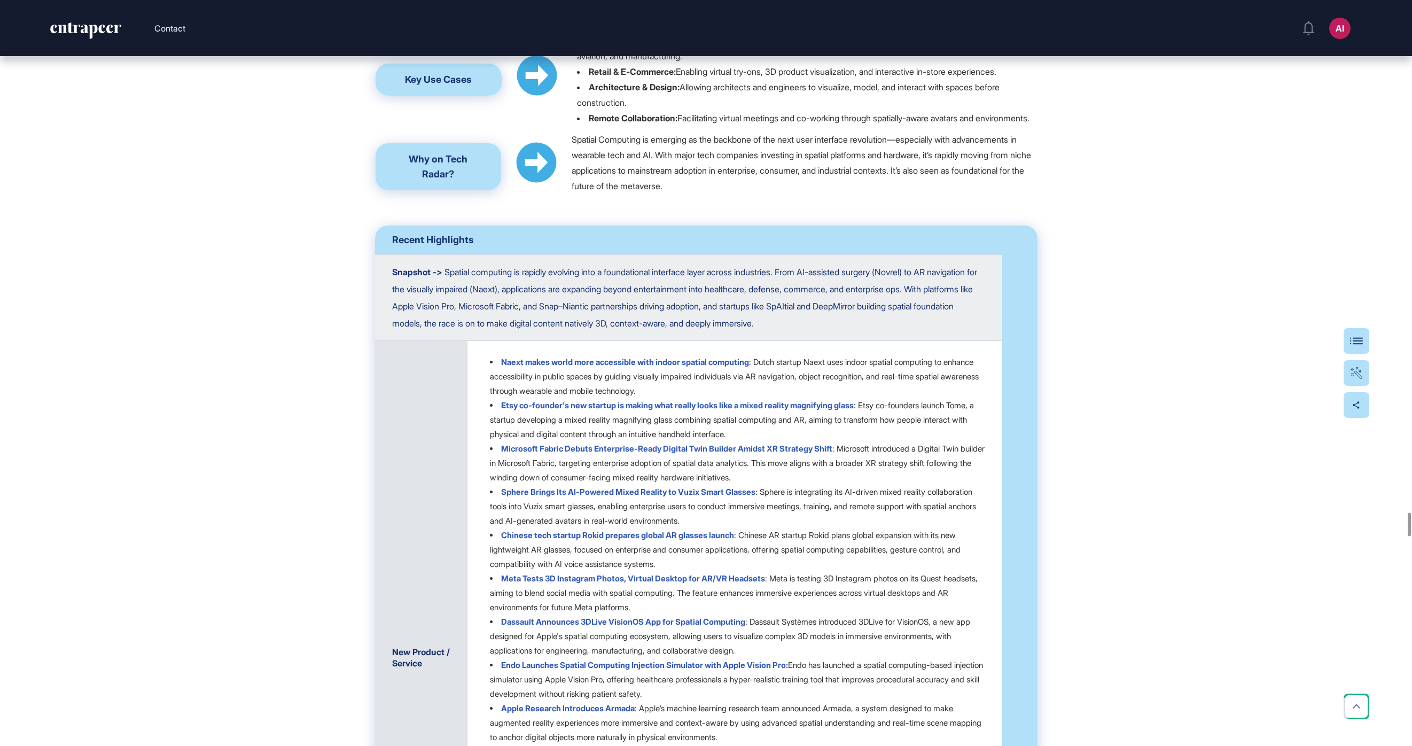
scroll to position [16087, 0]
drag, startPoint x: 734, startPoint y: 389, endPoint x: 589, endPoint y: 374, distance: 146.0
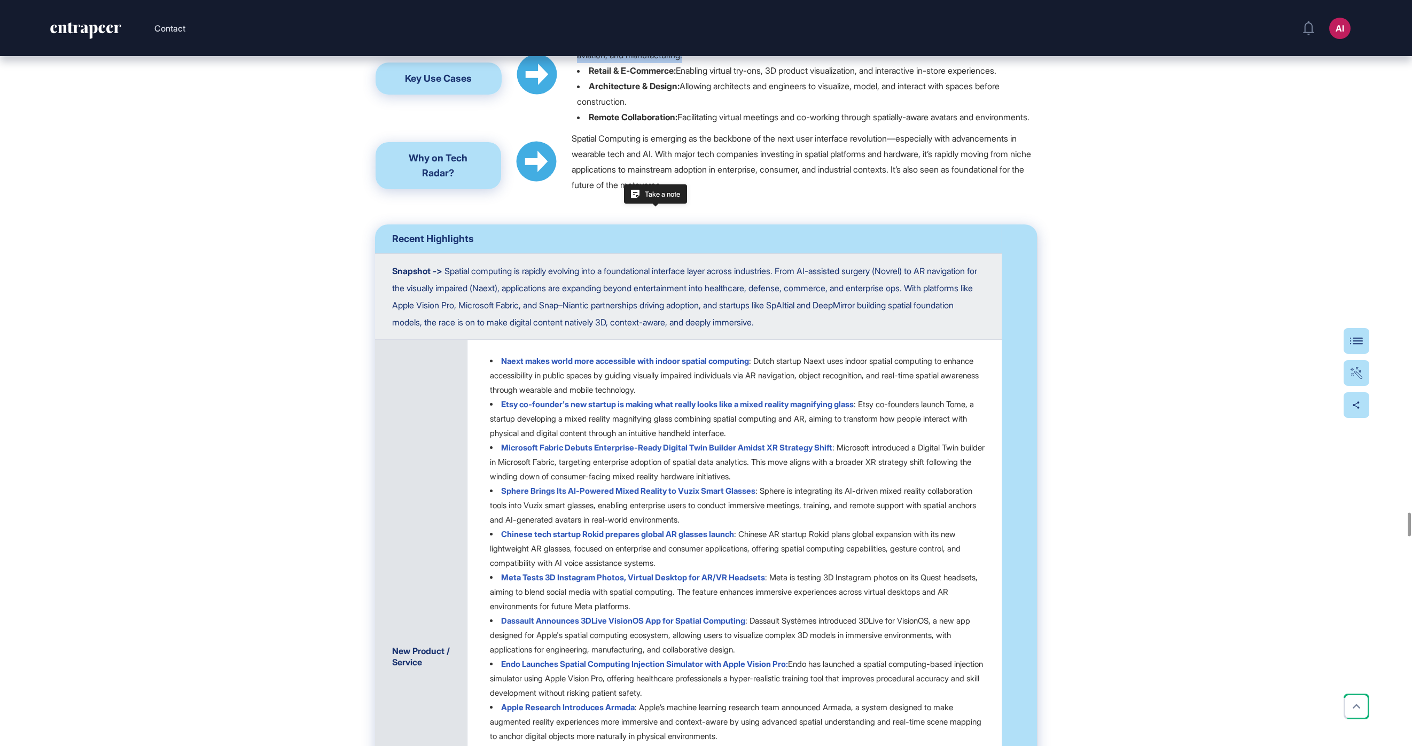
click at [589, 64] on li "Immersive Training & Education: Simulating real-world environments for hands-on…" at bounding box center [806, 48] width 459 height 31
drag, startPoint x: 1028, startPoint y: 405, endPoint x: 589, endPoint y: 406, distance: 439.1
click at [589, 79] on li "Retail & E-Commerce: Enabling virtual try-ons, 3D product visualization, and in…" at bounding box center [806, 70] width 459 height 15
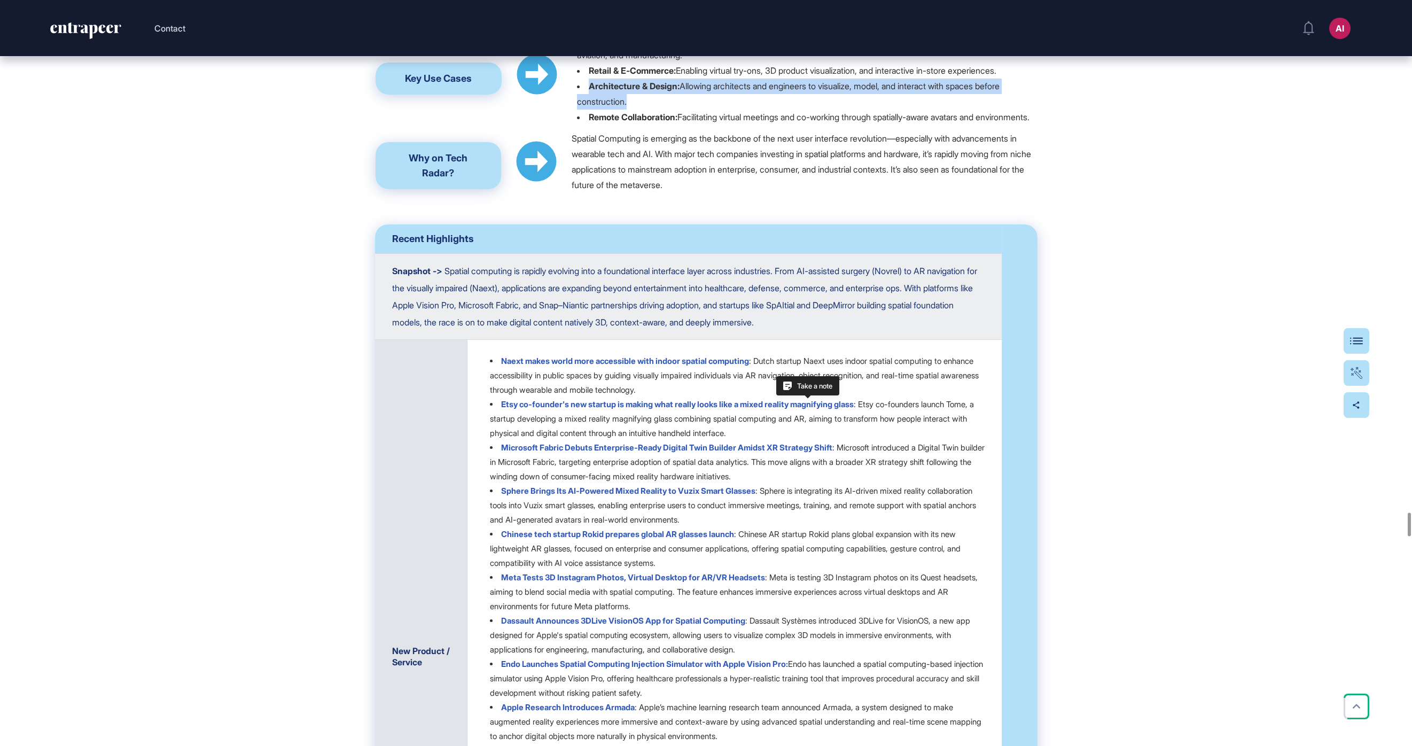
drag, startPoint x: 638, startPoint y: 439, endPoint x: 591, endPoint y: 423, distance: 50.0
click at [591, 109] on li "Architecture & Design: Allowing architects and engineers to visualize, model, a…" at bounding box center [806, 94] width 459 height 31
drag, startPoint x: 648, startPoint y: 466, endPoint x: 591, endPoint y: 454, distance: 58.5
click at [591, 125] on li "Remote Collaboration: Facilitating virtual meetings and co-working through spat…" at bounding box center [806, 116] width 459 height 15
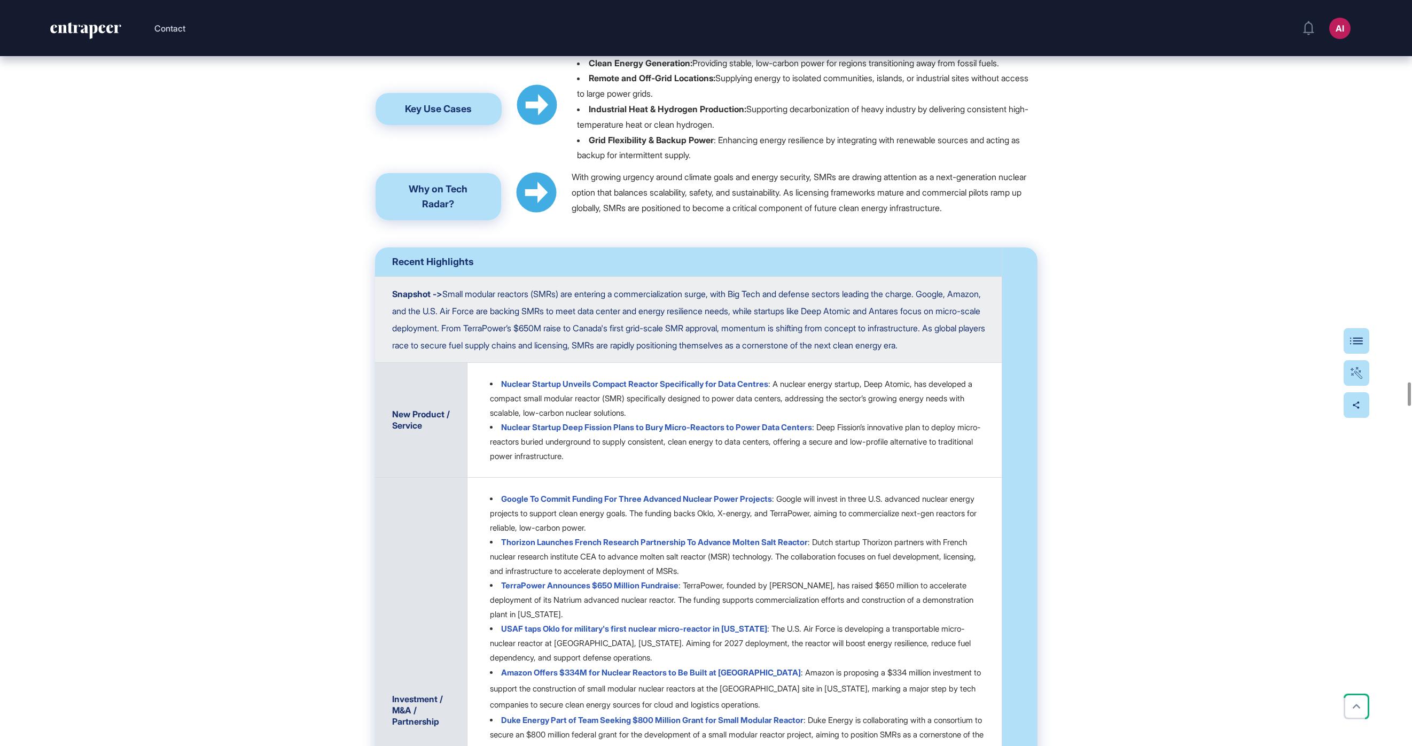
scroll to position [11987, 0]
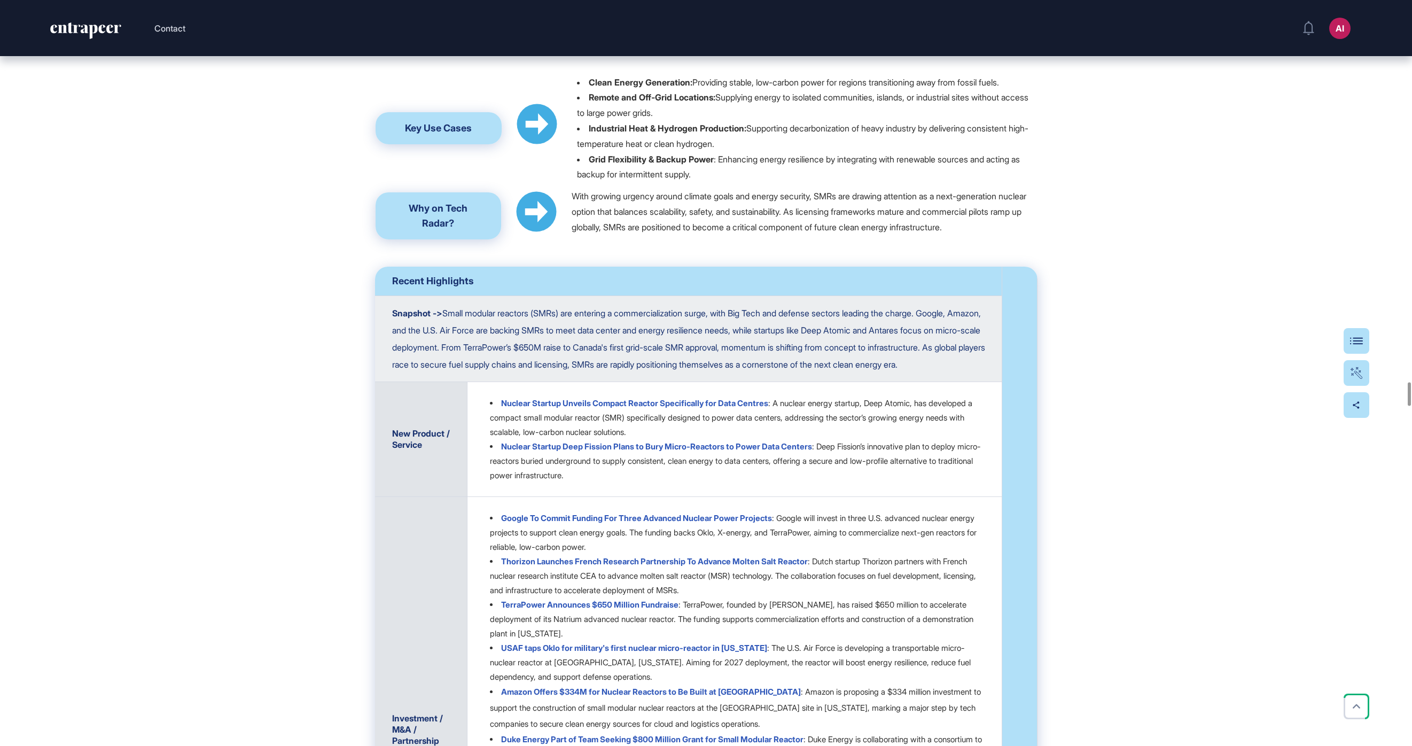
click at [823, 60] on p "The Benefits of SMRs Source: Decarbonization Channel" at bounding box center [927, 44] width 220 height 32
click at [823, 57] on span "Decarbonization Channel" at bounding box center [940, 52] width 88 height 9
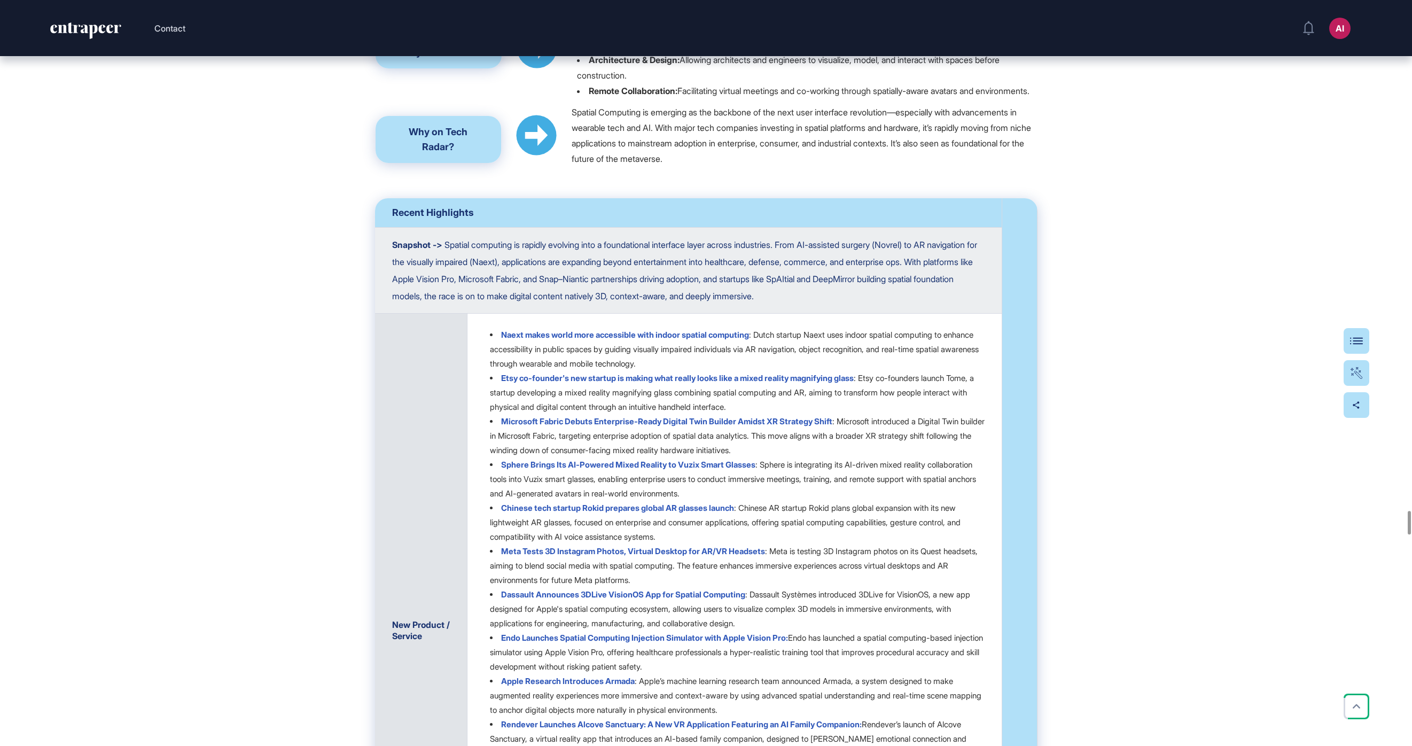
scroll to position [16124, 0]
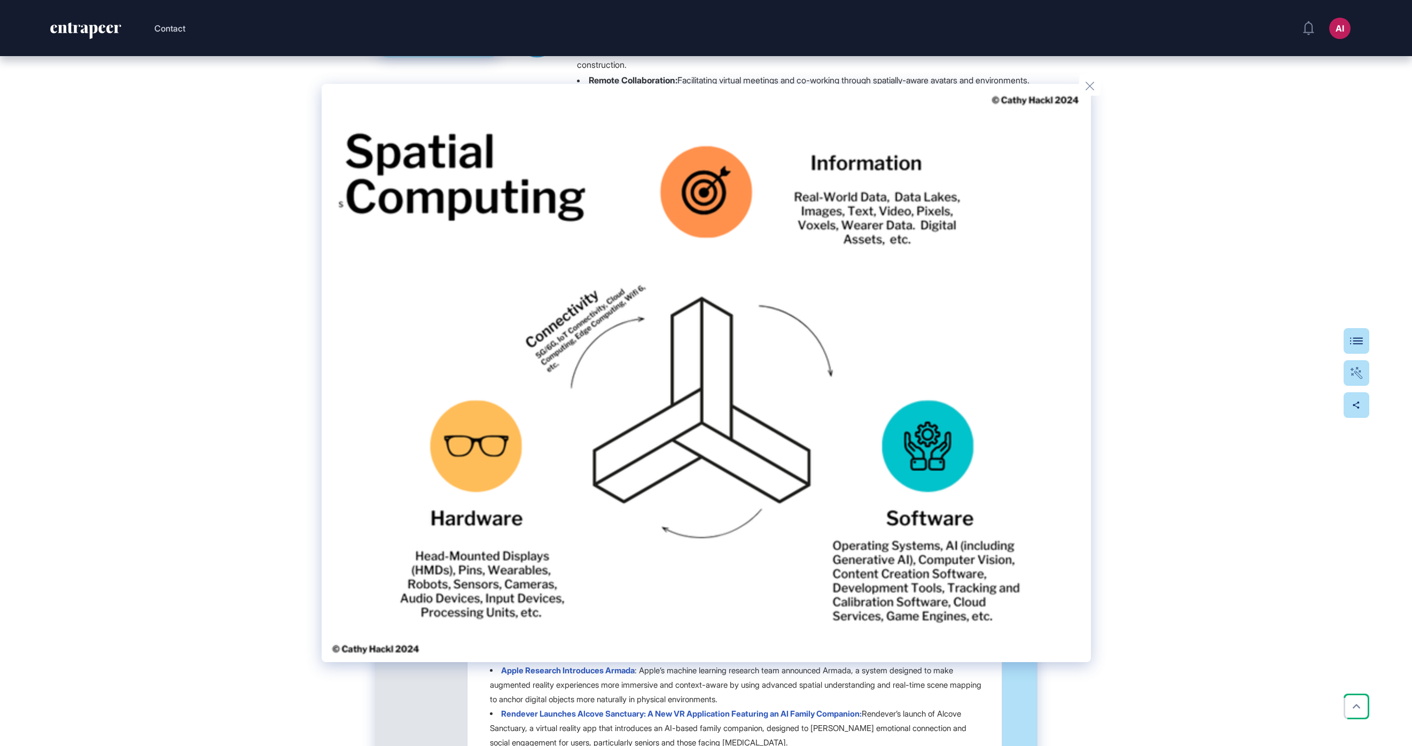
click at [823, 268] on div at bounding box center [706, 373] width 1412 height 746
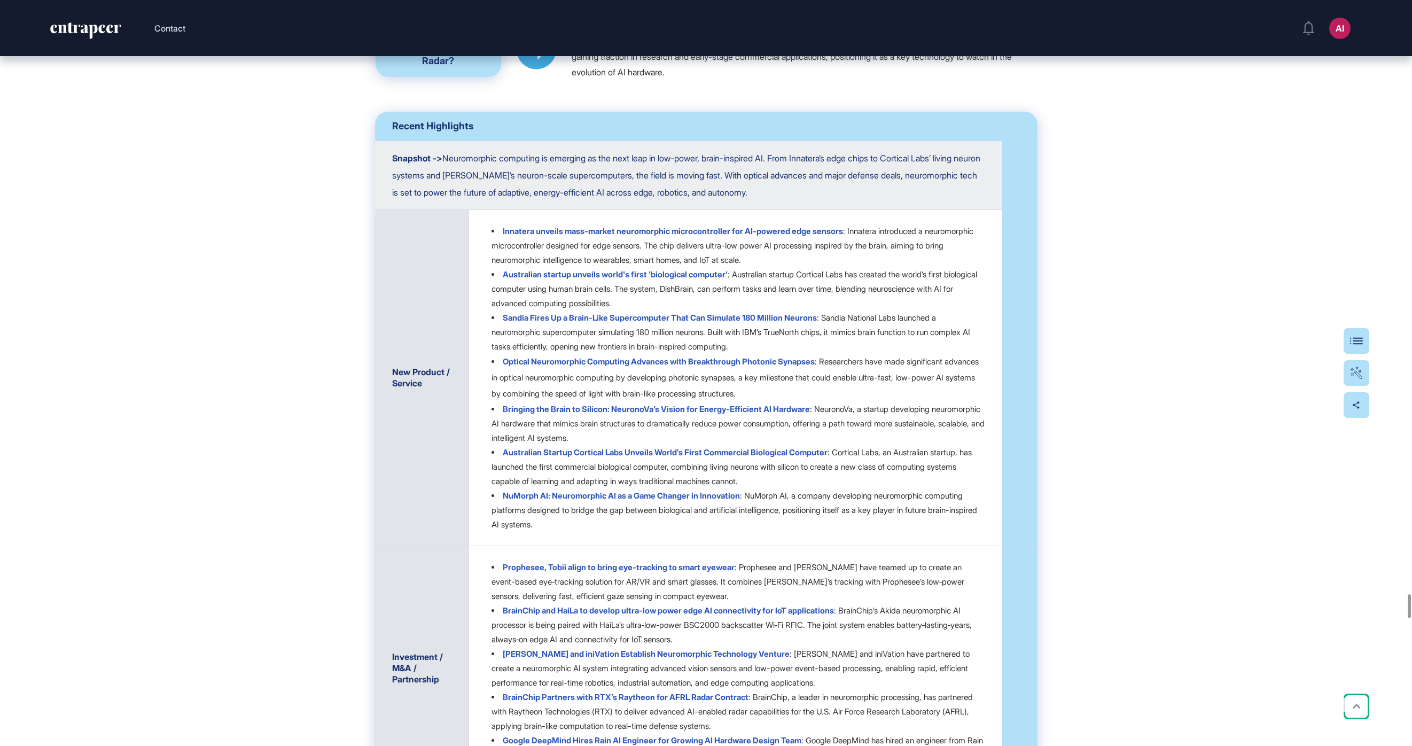
scroll to position [18651, 0]
drag, startPoint x: 644, startPoint y: 339, endPoint x: 575, endPoint y: 323, distance: 70.3
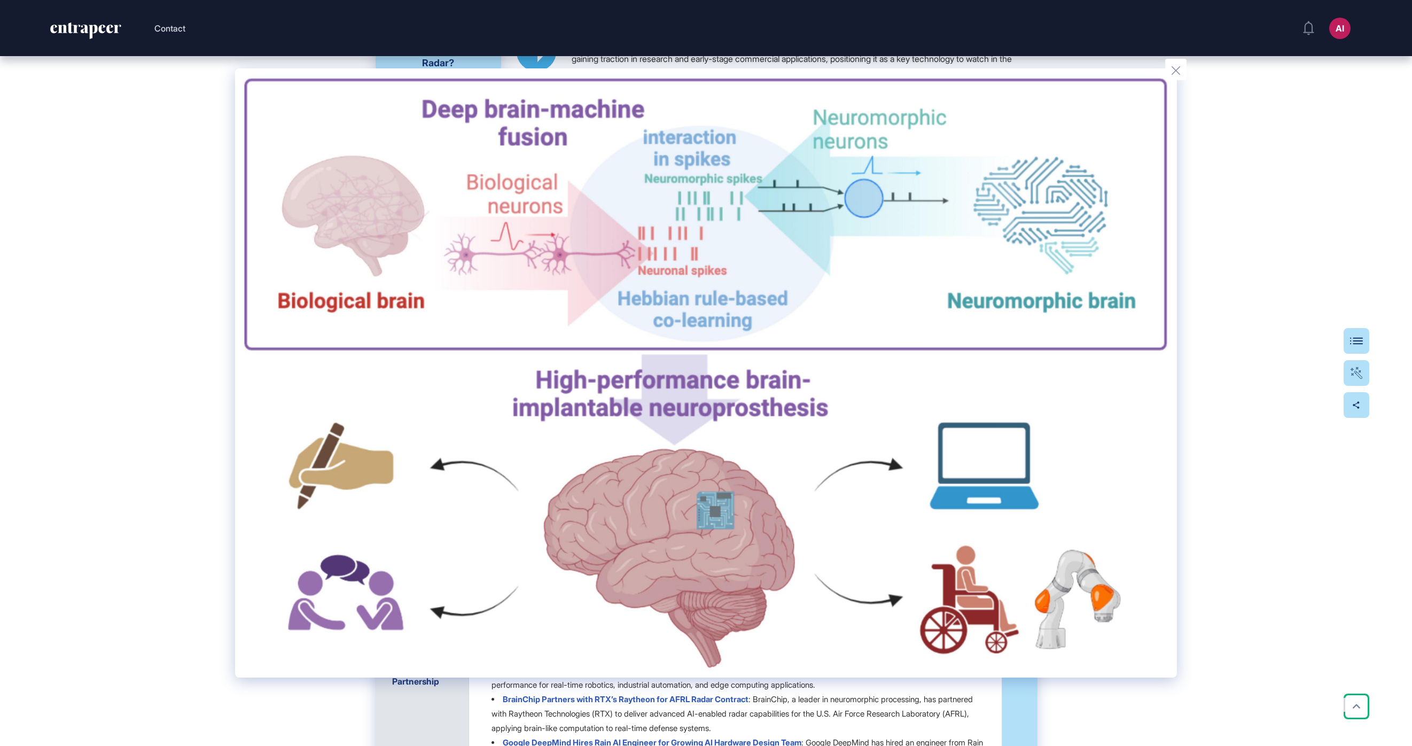
click at [823, 401] on div at bounding box center [706, 373] width 1412 height 746
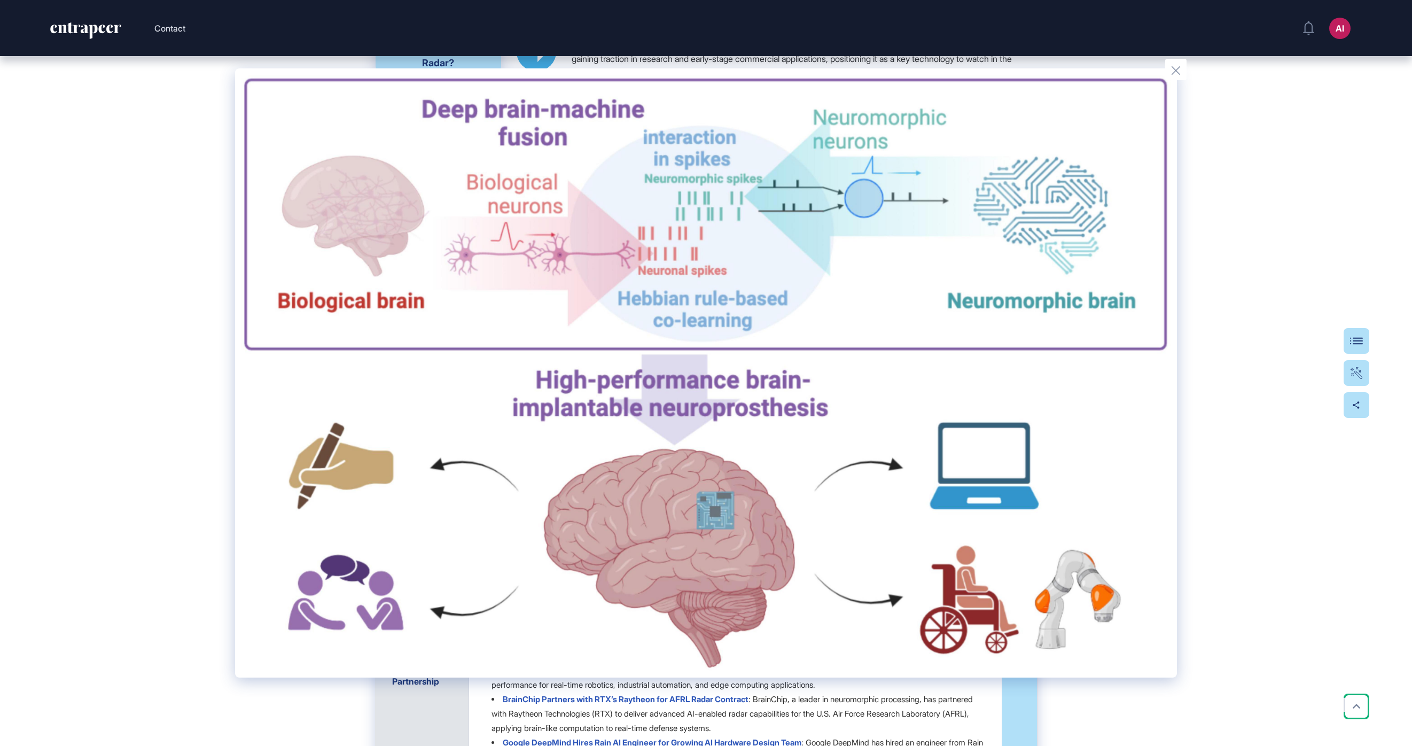
click at [89, 351] on div at bounding box center [706, 373] width 1412 height 746
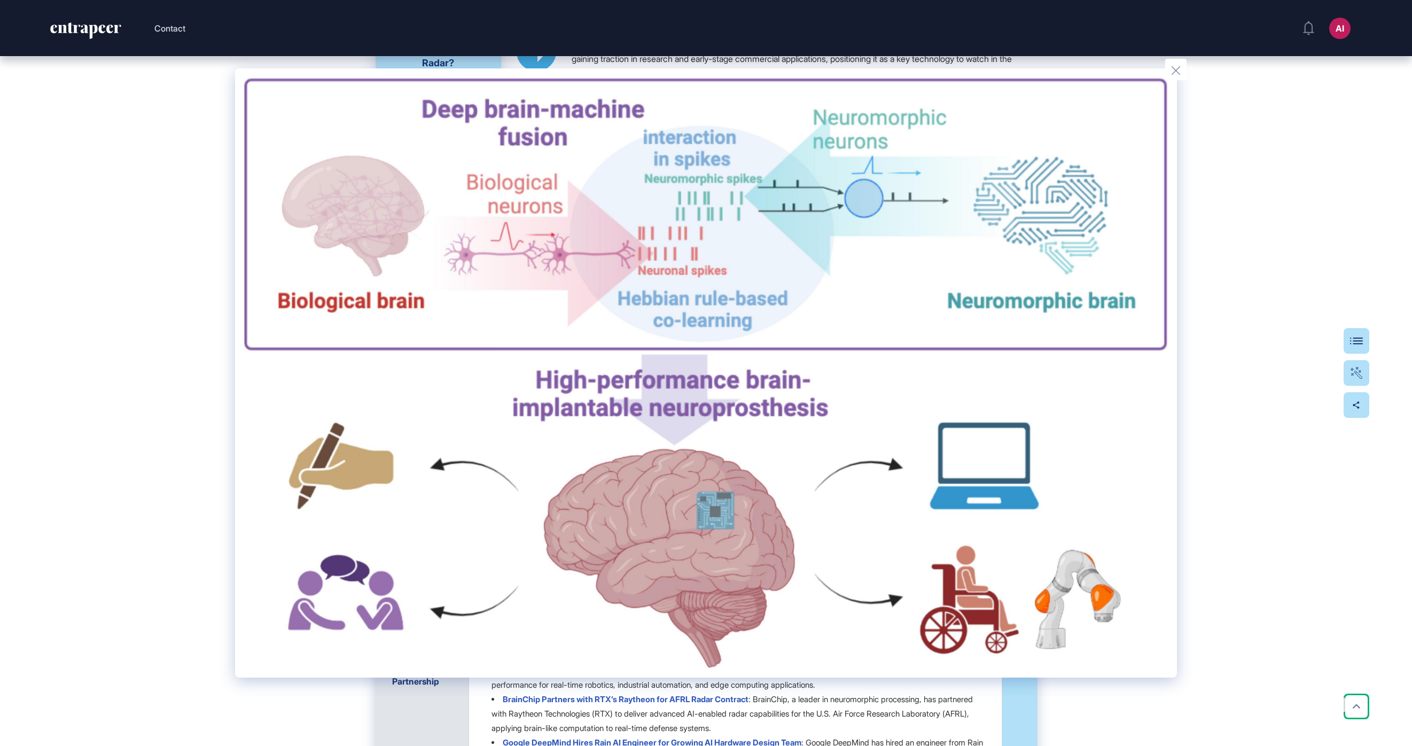
click at [823, 238] on div at bounding box center [706, 373] width 1412 height 746
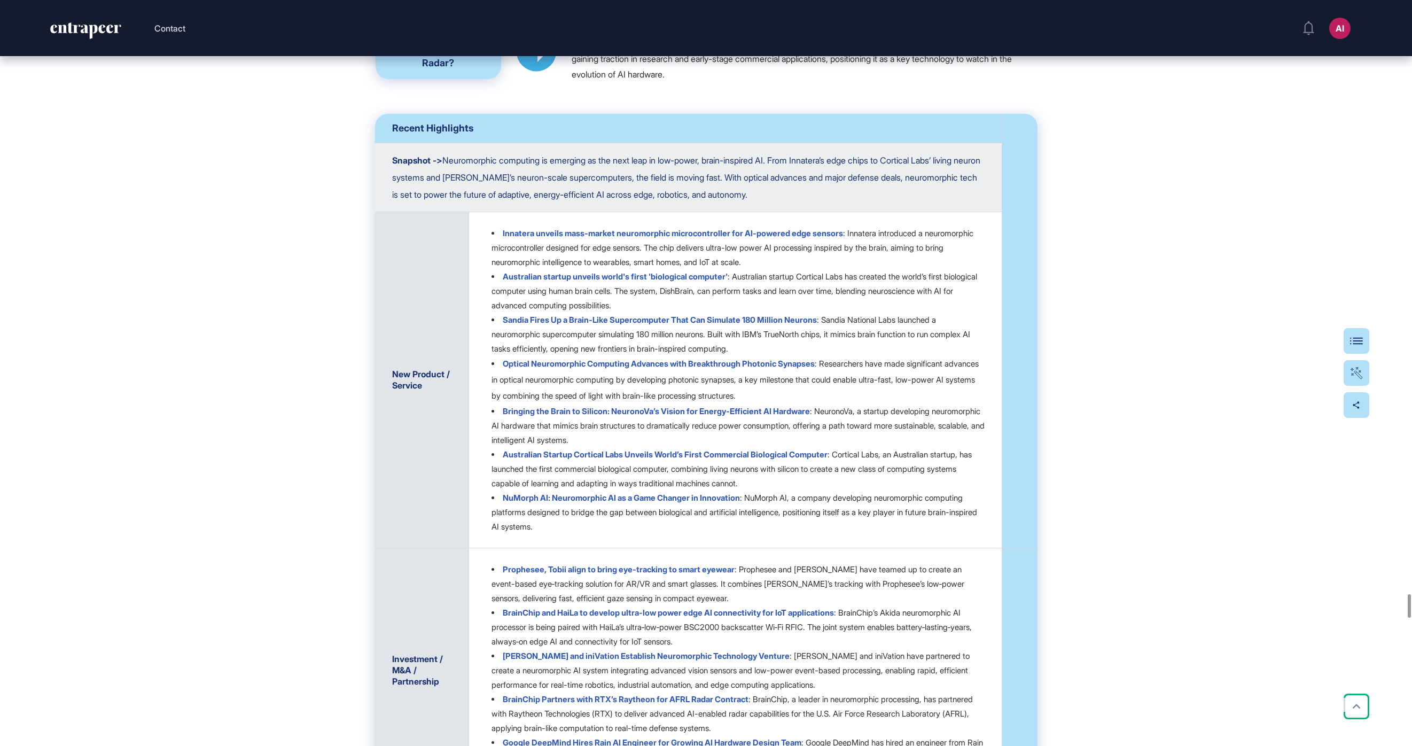
drag, startPoint x: 637, startPoint y: 335, endPoint x: 590, endPoint y: 327, distance: 48.2
drag, startPoint x: 659, startPoint y: 368, endPoint x: 591, endPoint y: 358, distance: 68.5
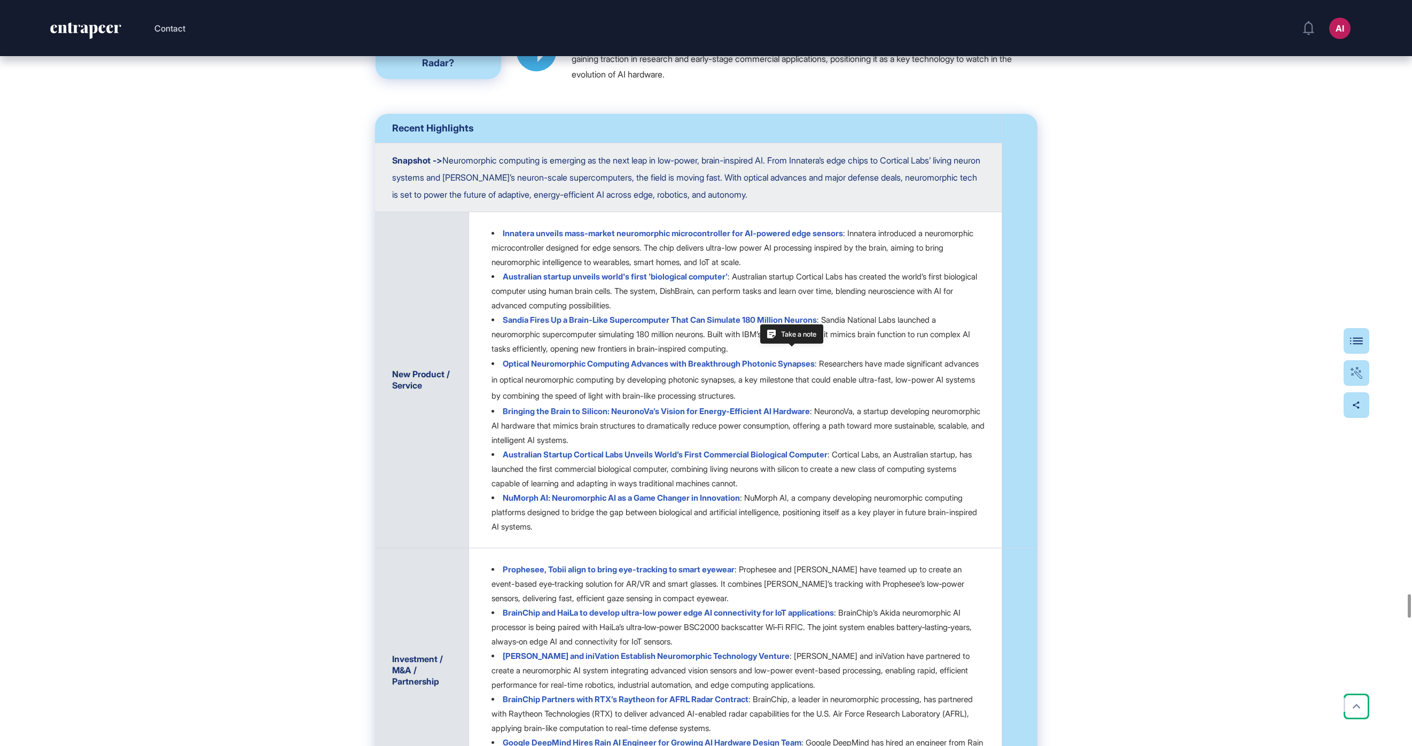
click at [647, 12] on strong "Adaptive AI Models:" at bounding box center [629, 6] width 81 height 11
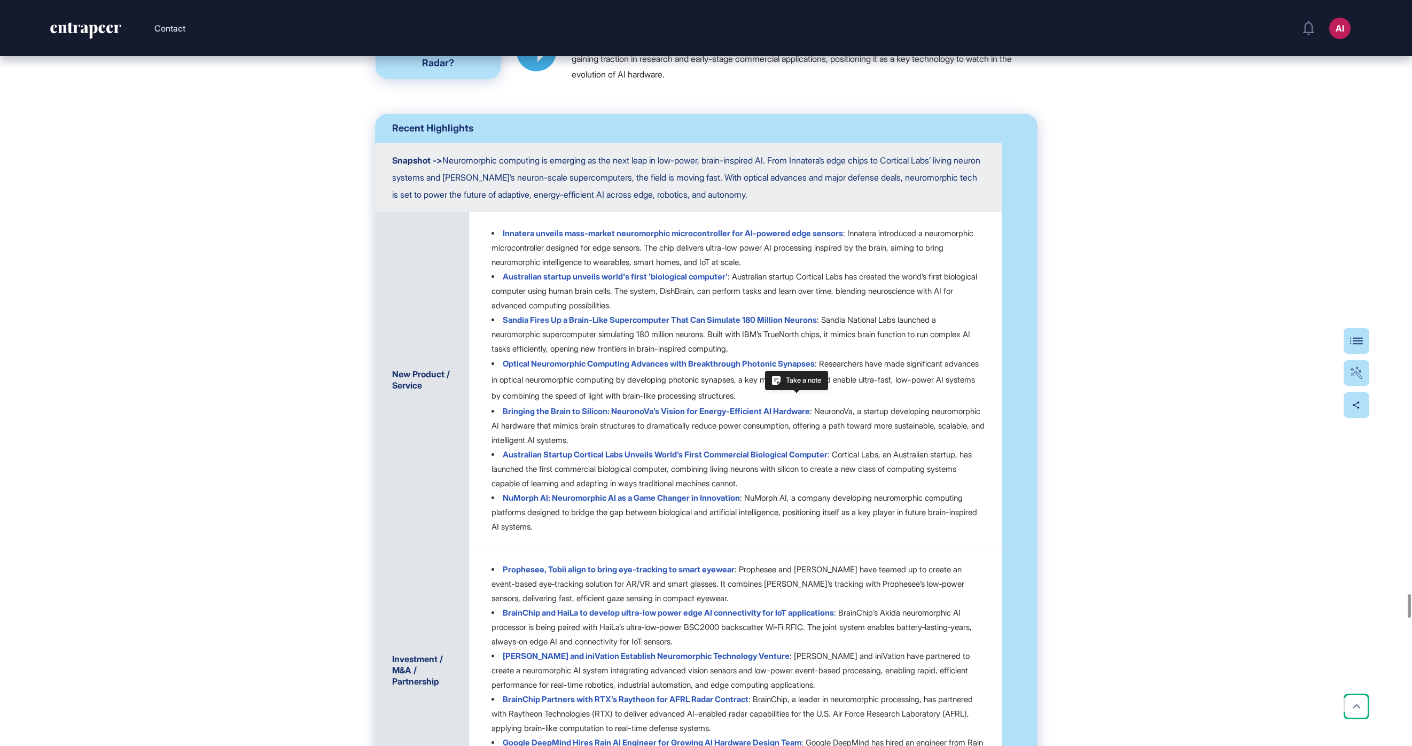
click at [661, 82] on p "As demand for efficient, brain-like intelligence grows—especially in edge and m…" at bounding box center [804, 51] width 465 height 61
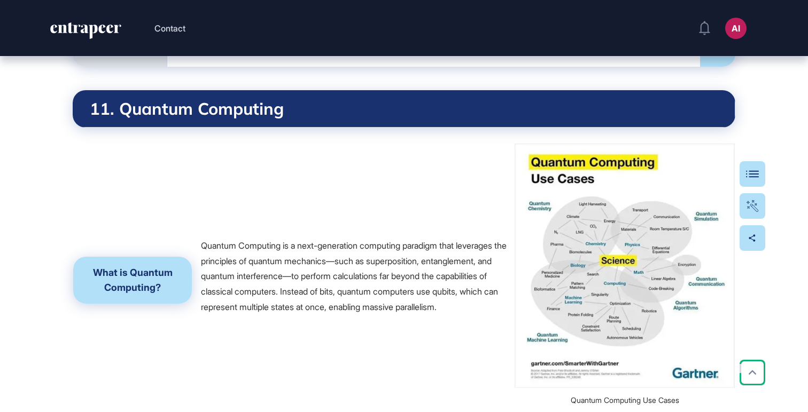
scroll to position [19665, 0]
